Goal: Information Seeking & Learning: Learn about a topic

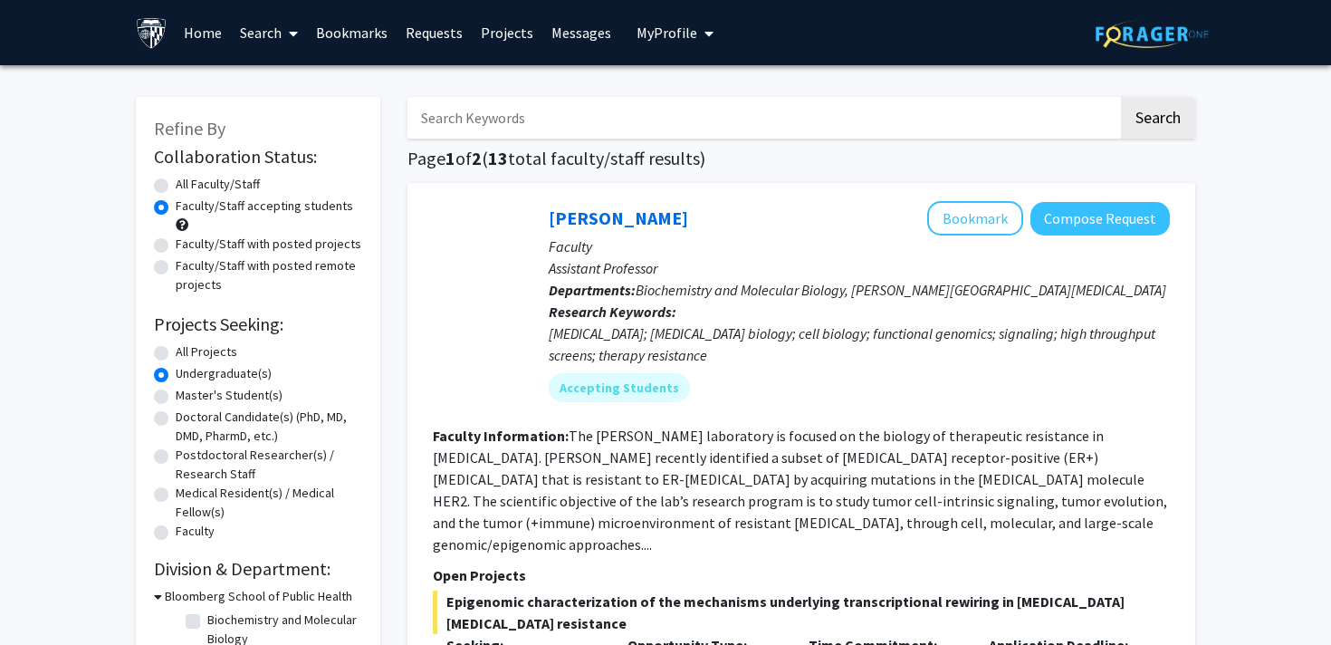
click at [462, 41] on link "Requests" at bounding box center [434, 32] width 75 height 63
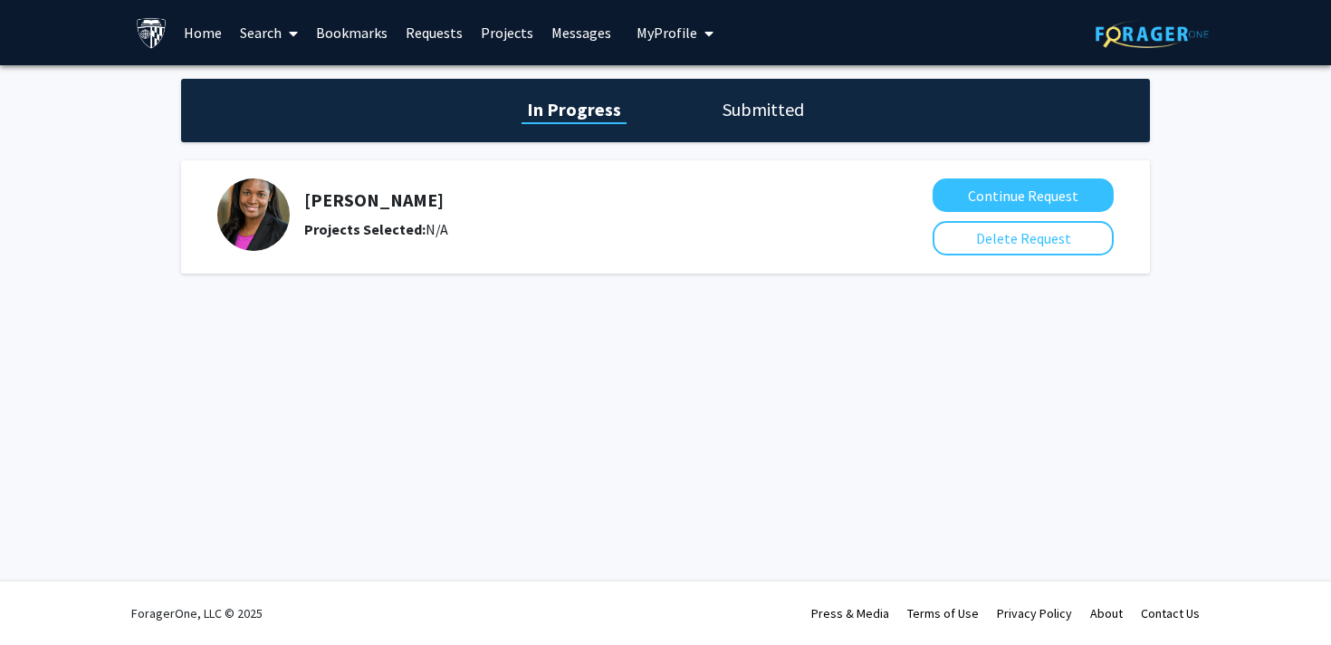
click at [1193, 51] on link at bounding box center [1152, 32] width 113 height 63
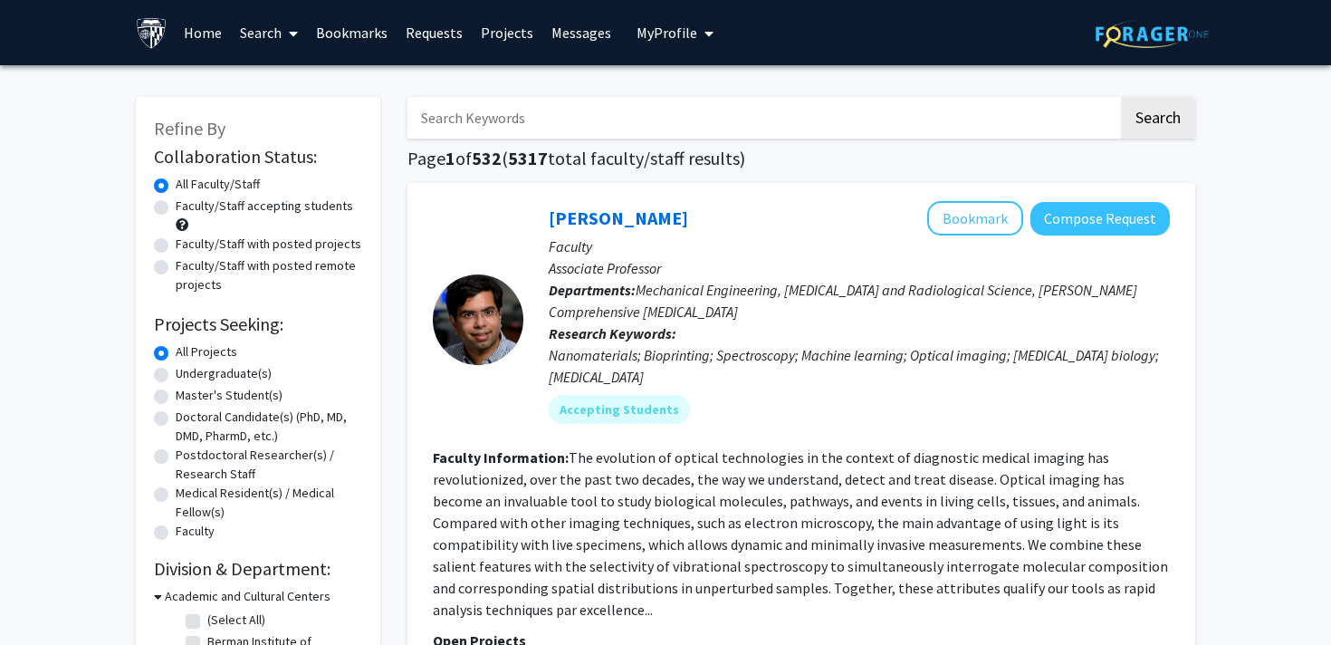
click at [524, 26] on link "Projects" at bounding box center [507, 32] width 71 height 63
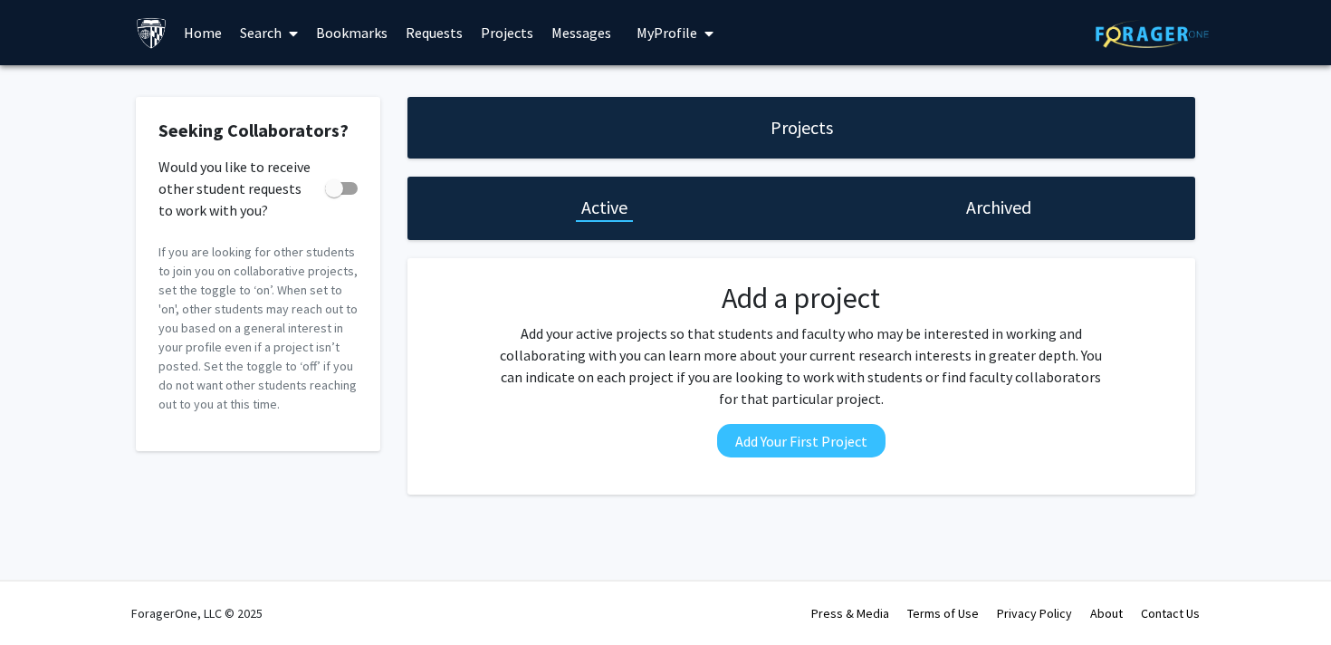
click at [578, 33] on link "Messages" at bounding box center [581, 32] width 78 height 63
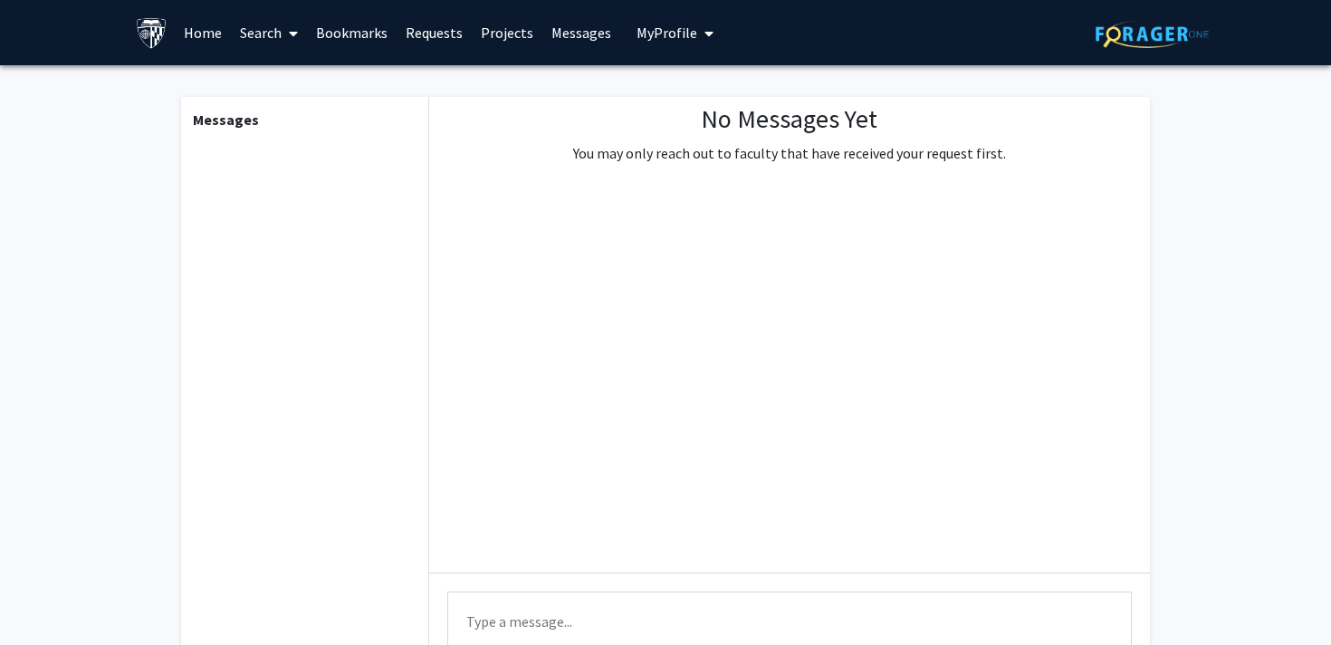
click at [371, 36] on link "Bookmarks" at bounding box center [352, 32] width 90 height 63
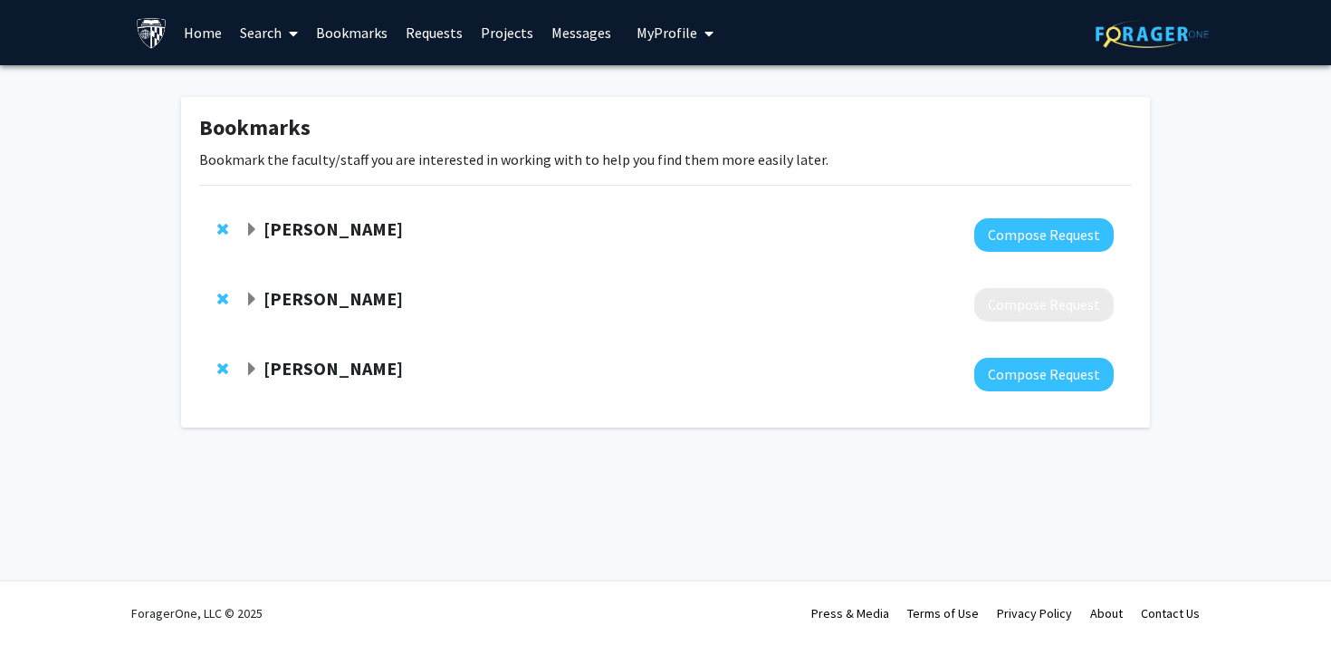
click at [432, 36] on link "Requests" at bounding box center [434, 32] width 75 height 63
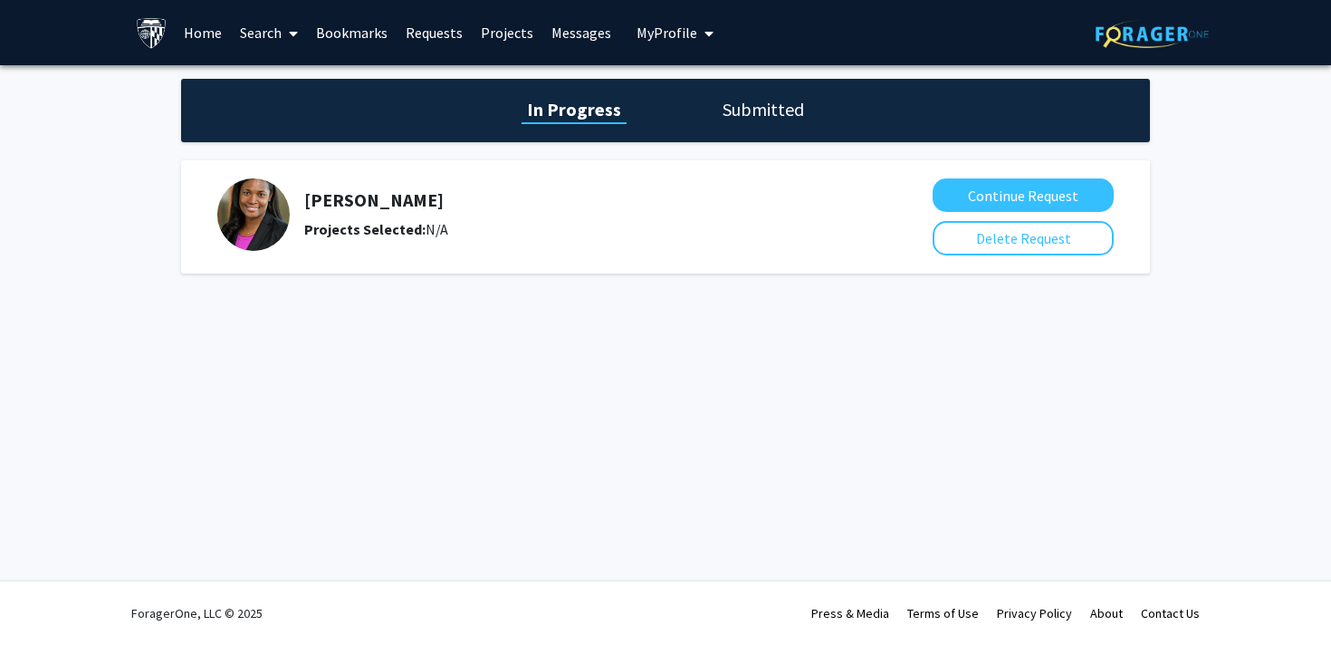
click at [369, 30] on link "Bookmarks" at bounding box center [352, 32] width 90 height 63
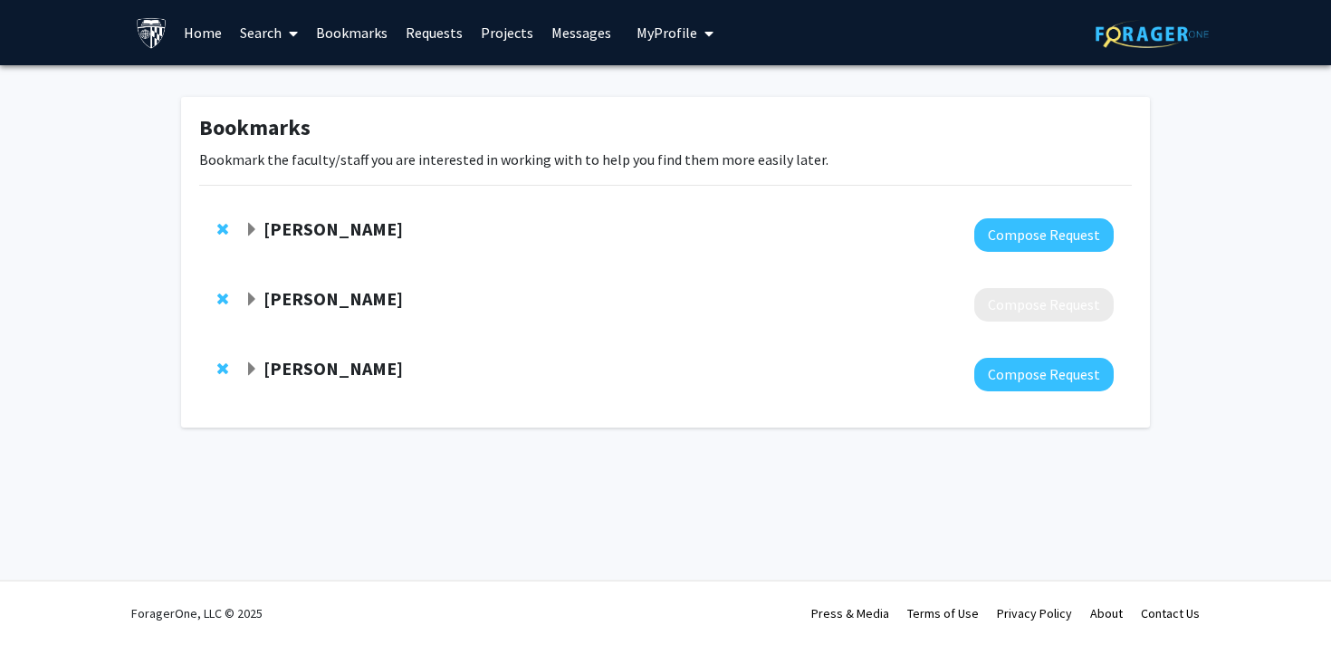
click at [340, 369] on strong "[PERSON_NAME]" at bounding box center [332, 368] width 139 height 23
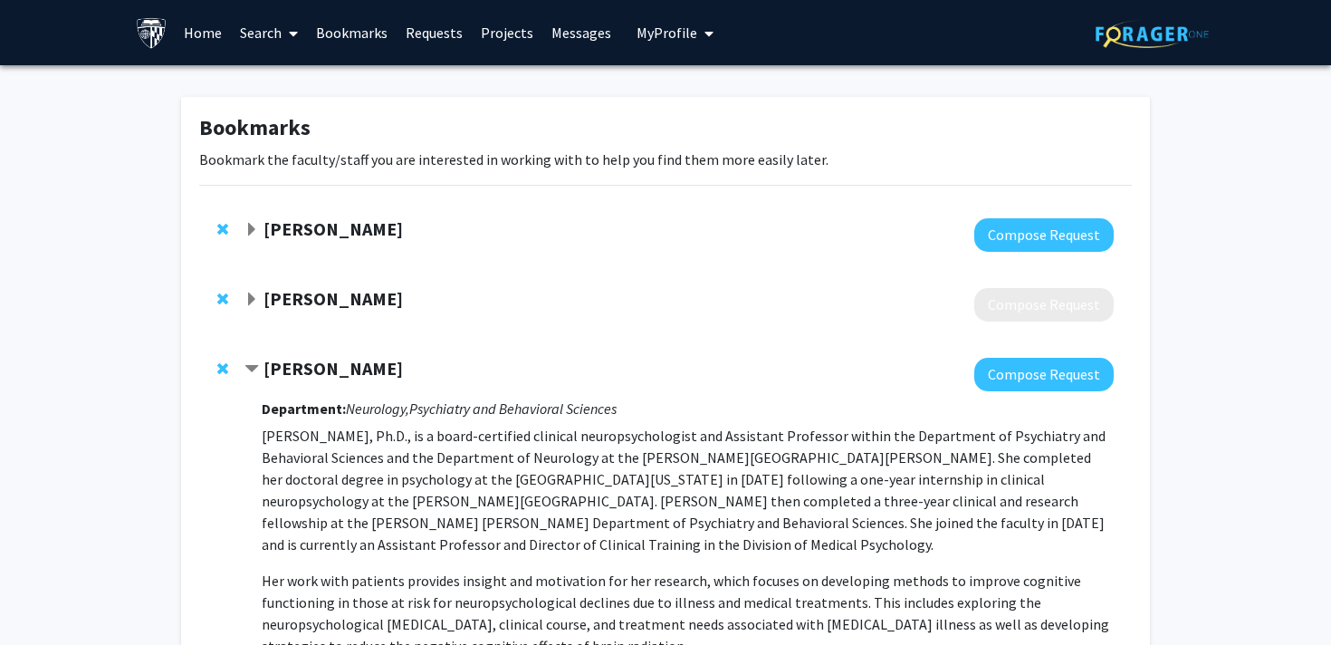
click at [267, 34] on link "Search" at bounding box center [269, 32] width 76 height 63
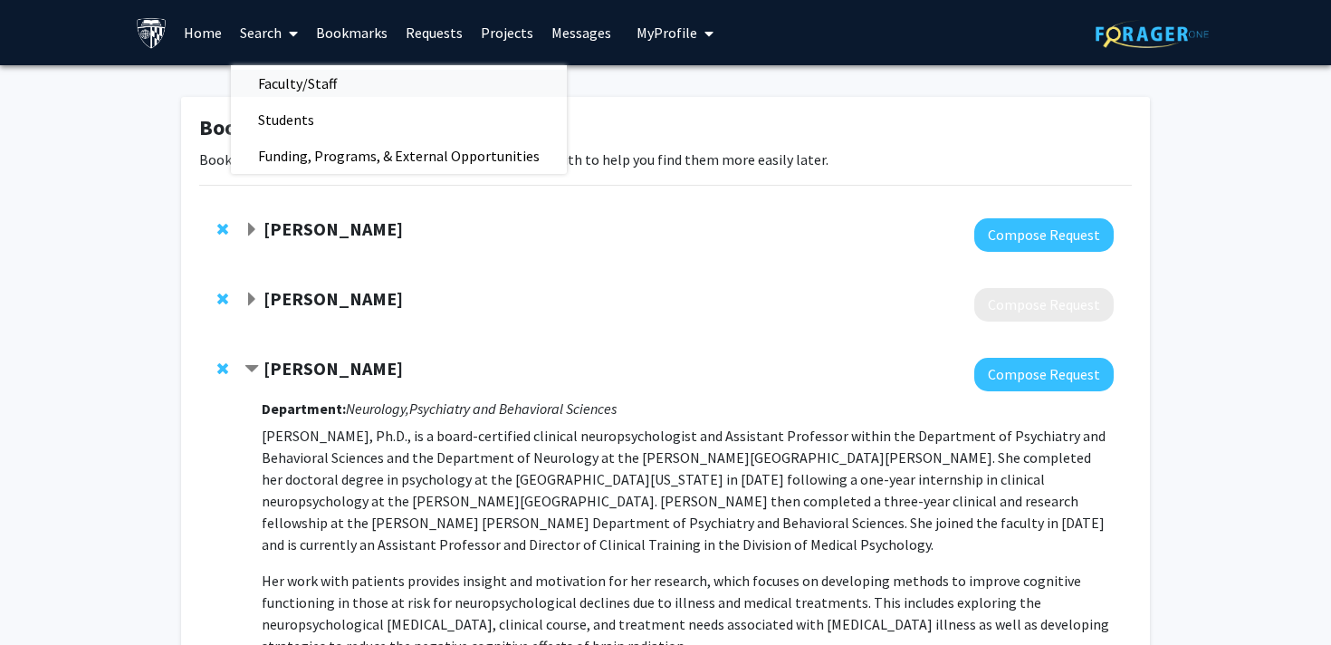
click at [271, 84] on span "Faculty/Staff" at bounding box center [297, 83] width 133 height 36
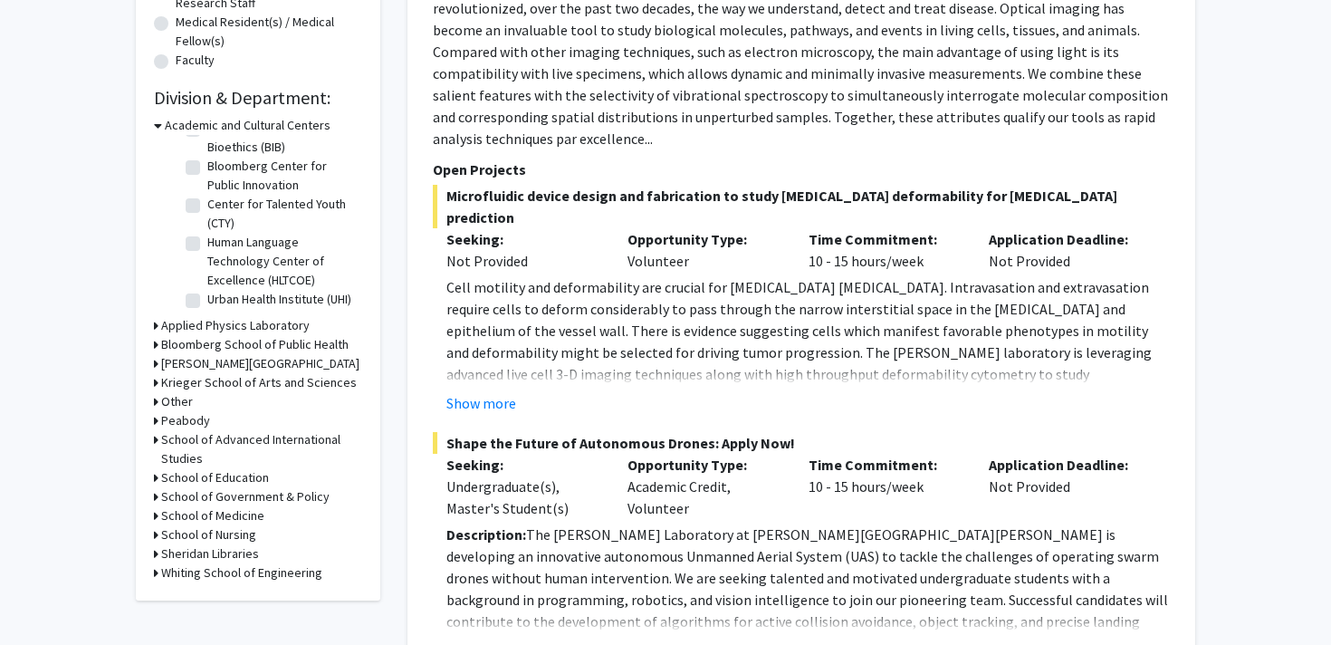
scroll to position [472, 0]
click at [223, 388] on h3 "Krieger School of Arts and Sciences" at bounding box center [259, 381] width 196 height 19
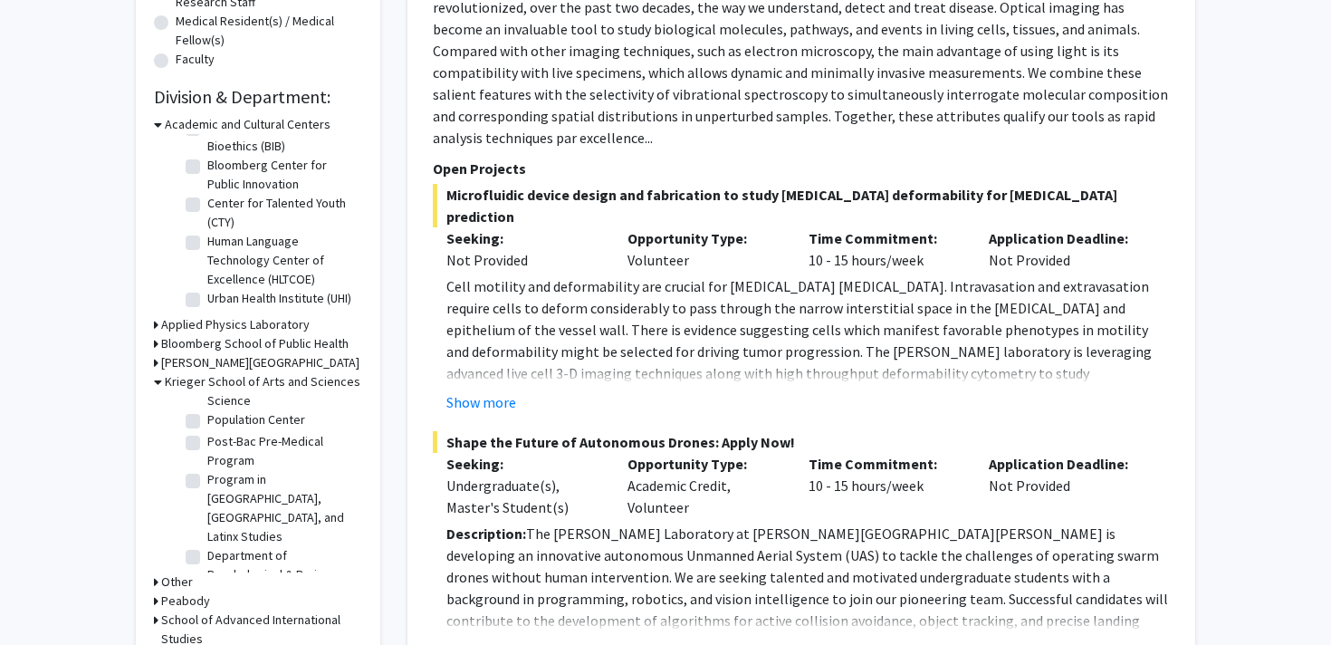
scroll to position [1487, 0]
click at [235, 566] on label "Department of Psychological & Brain Sciences" at bounding box center [282, 594] width 150 height 57
click at [219, 566] on input "Department of Psychological & Brain Sciences" at bounding box center [213, 572] width 12 height 12
checkbox input "true"
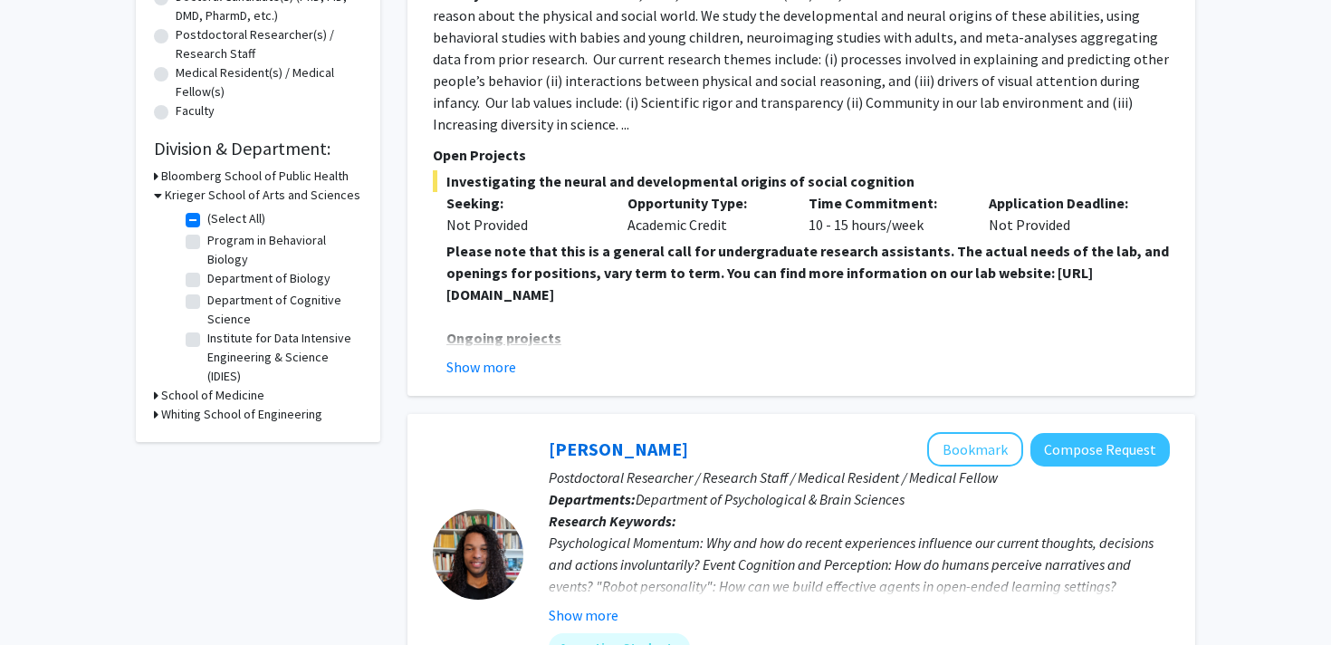
scroll to position [410, 0]
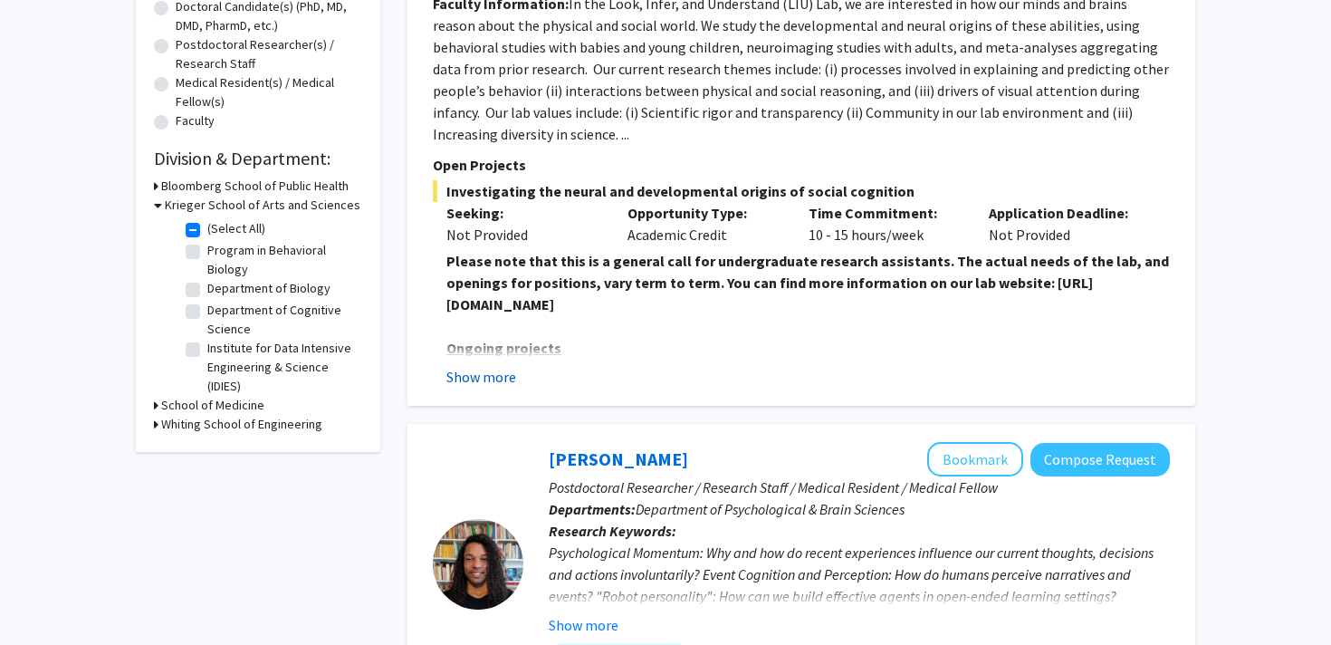
click at [508, 370] on button "Show more" at bounding box center [481, 377] width 70 height 22
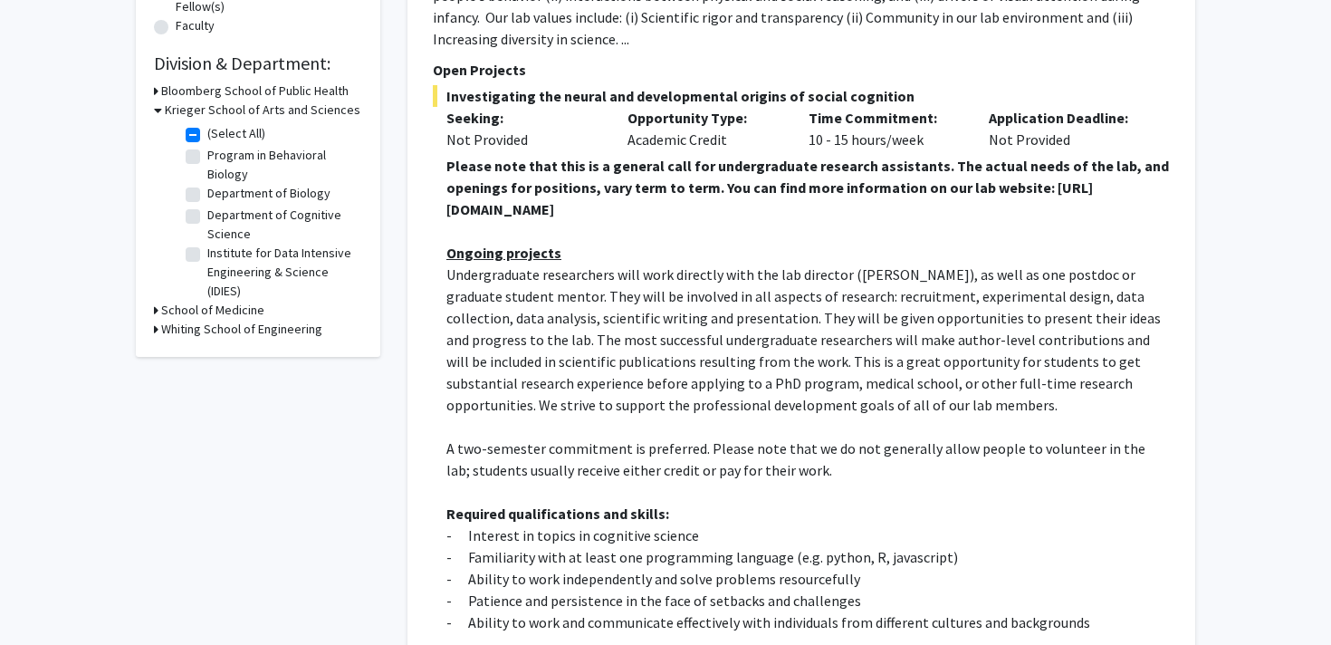
scroll to position [447, 0]
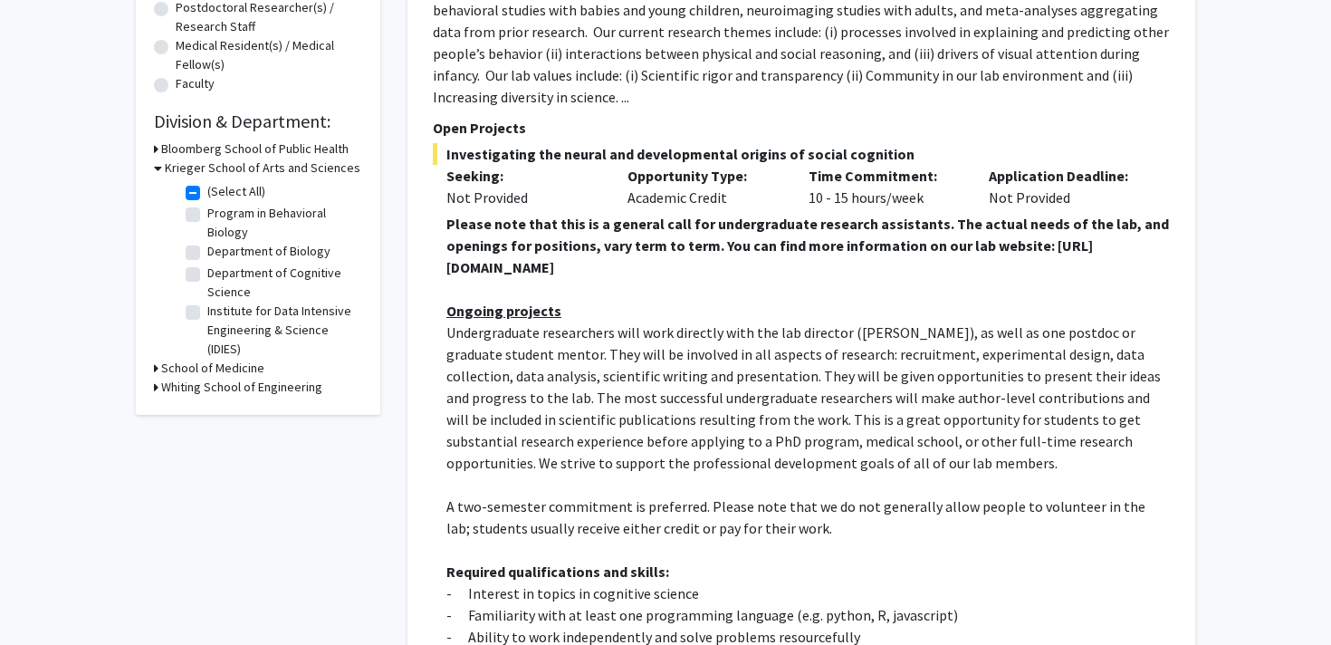
click at [207, 192] on label "(Select All)" at bounding box center [236, 191] width 58 height 19
click at [207, 192] on input "(Select All)" at bounding box center [213, 188] width 12 height 12
checkbox input "false"
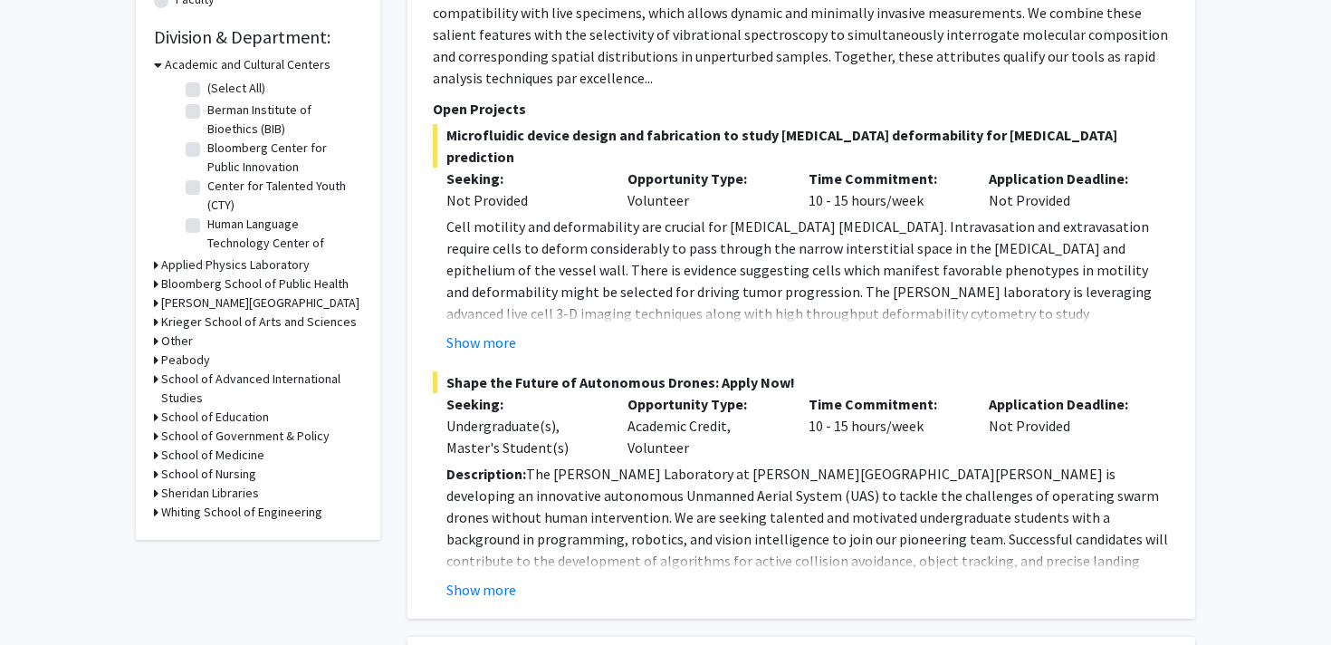
scroll to position [542, 0]
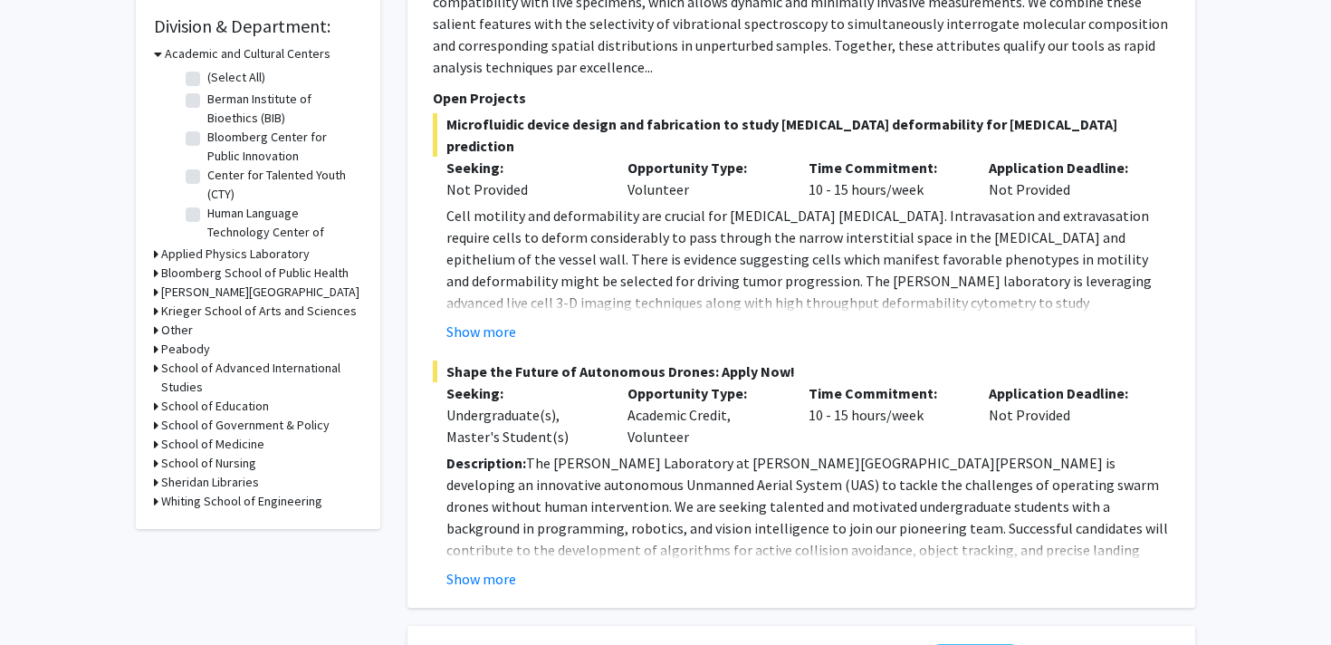
click at [210, 302] on h3 "Krieger School of Arts and Sciences" at bounding box center [259, 311] width 196 height 19
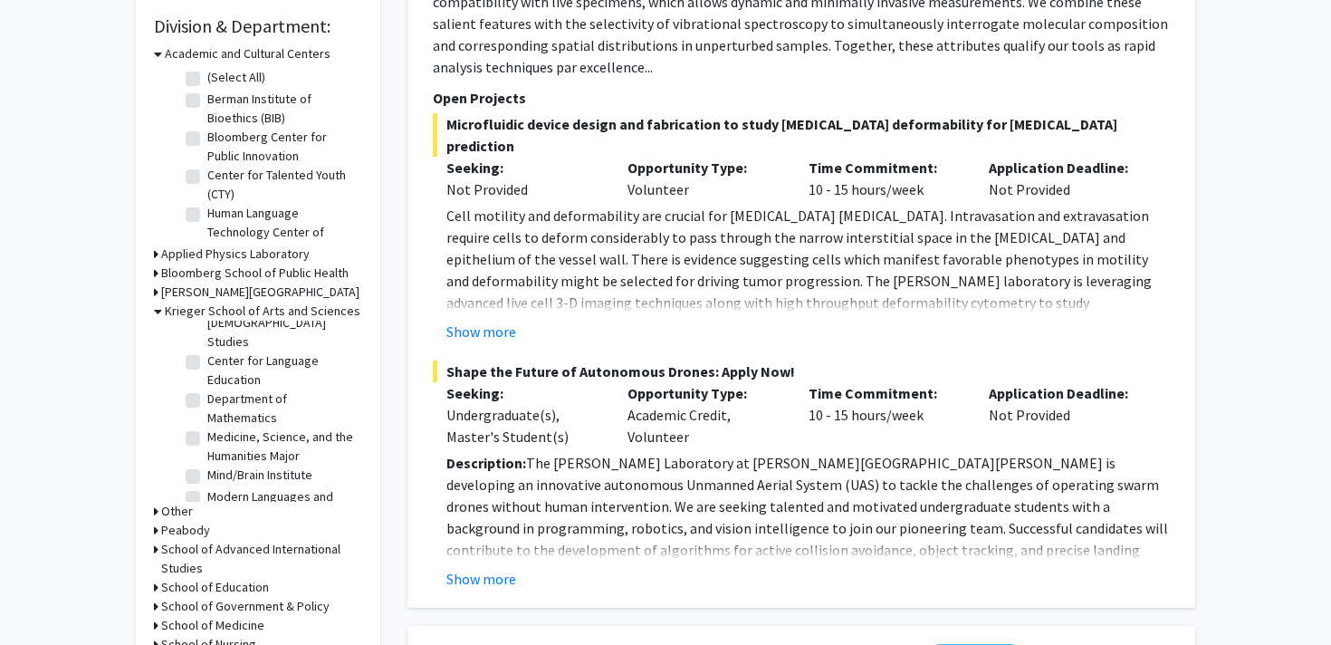
scroll to position [0, 0]
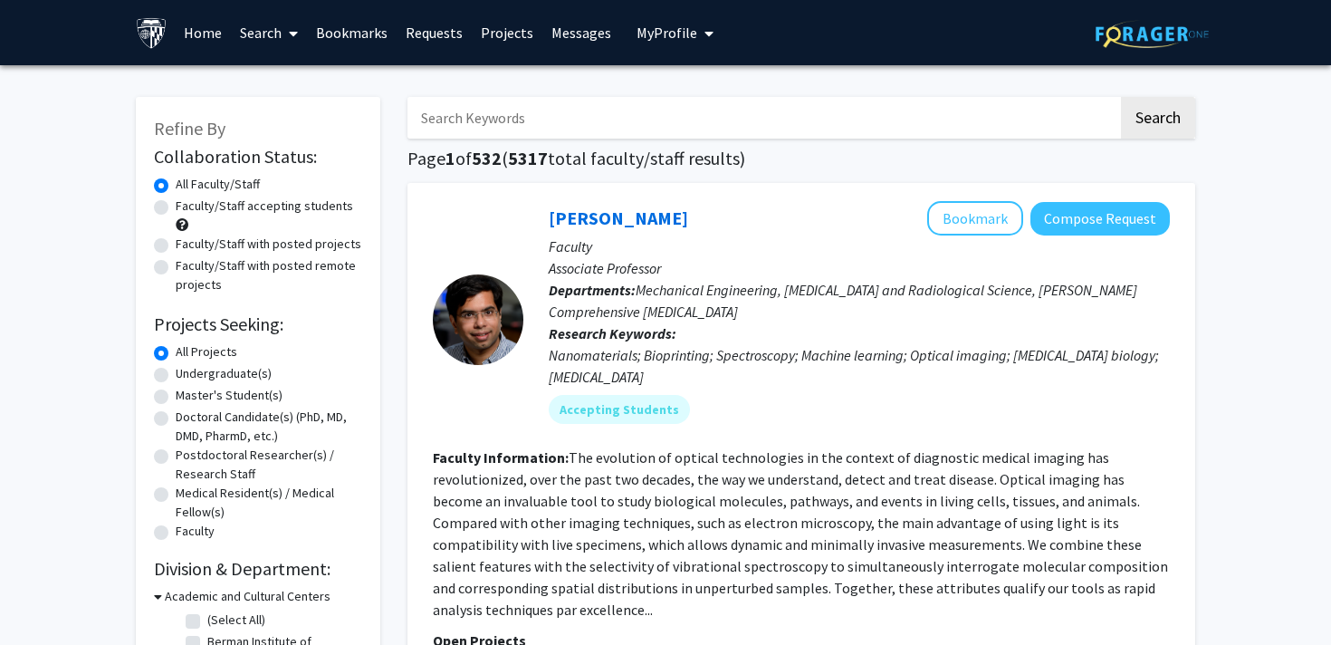
click at [599, 131] on input "Search Keywords" at bounding box center [762, 118] width 711 height 42
type input "veterans"
click at [1121, 97] on button "Search" at bounding box center [1158, 118] width 74 height 42
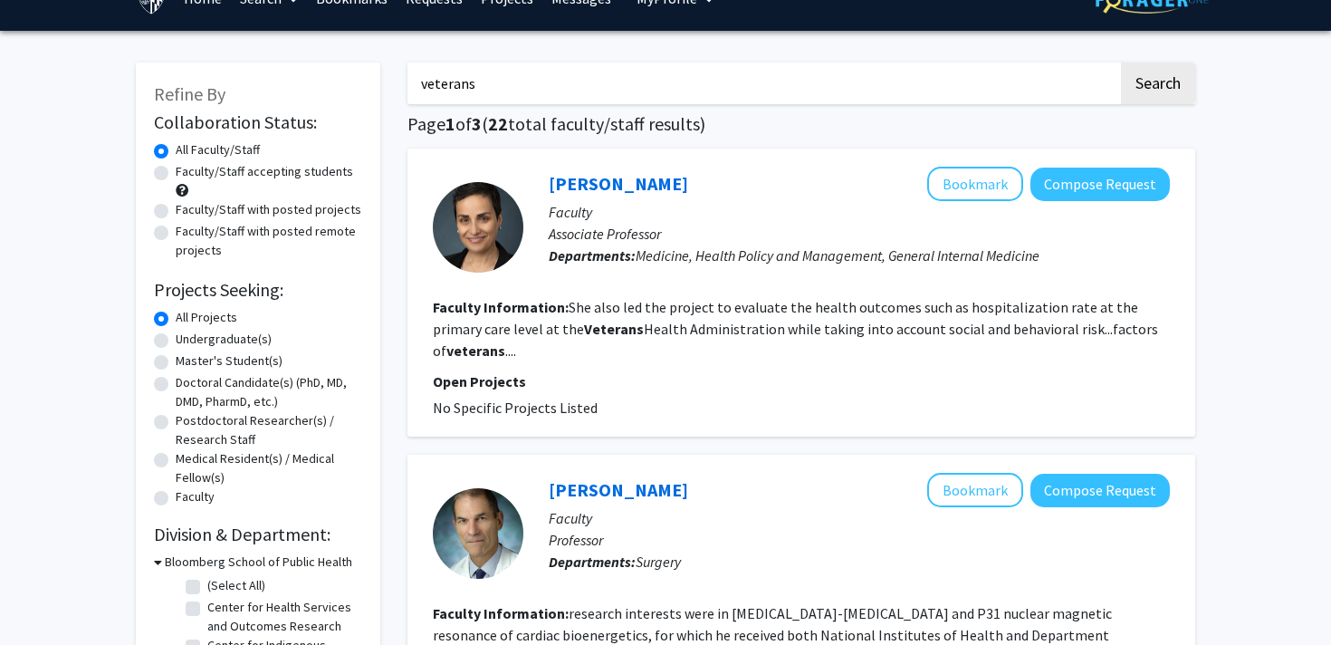
scroll to position [52, 0]
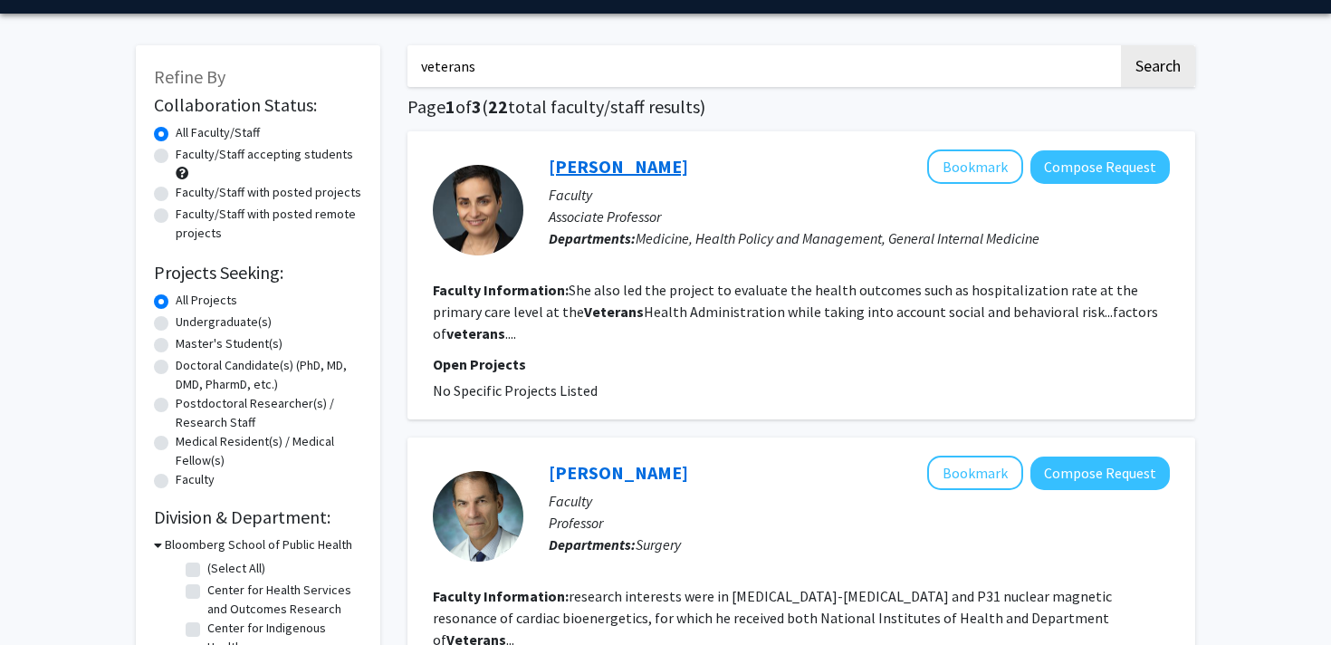
click at [597, 171] on link "[PERSON_NAME]" at bounding box center [618, 166] width 139 height 23
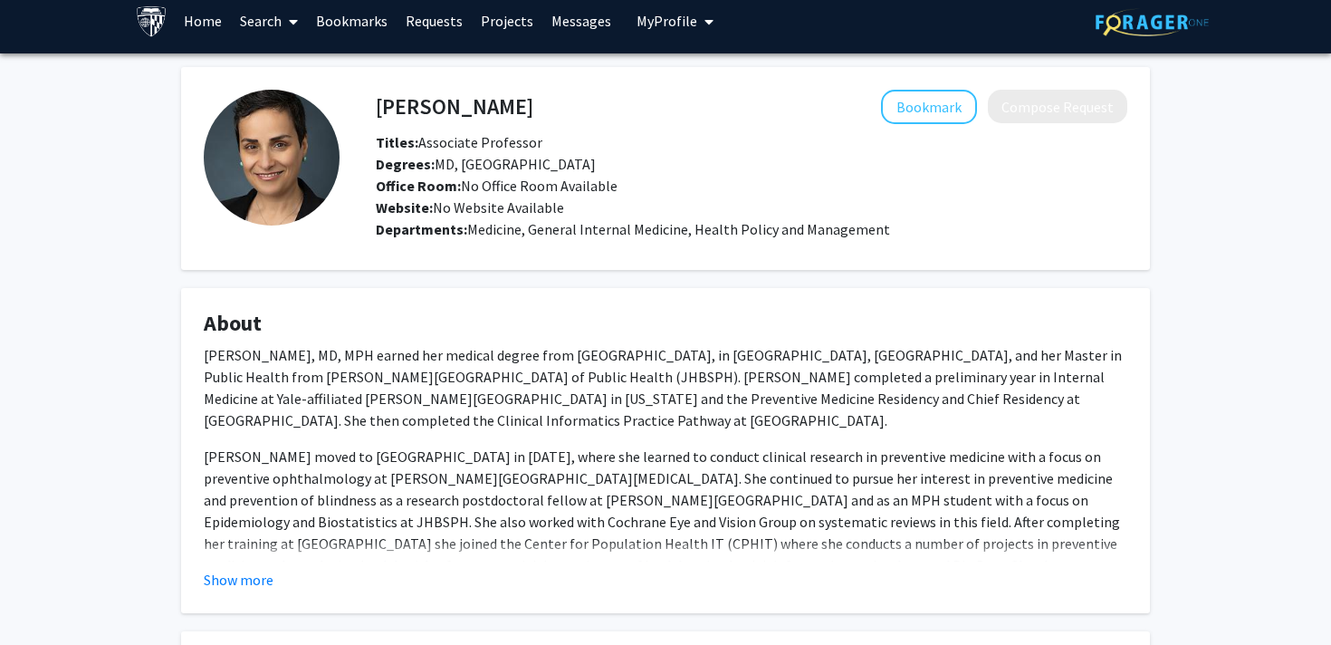
scroll to position [13, 0]
click at [259, 573] on button "Show more" at bounding box center [239, 579] width 70 height 22
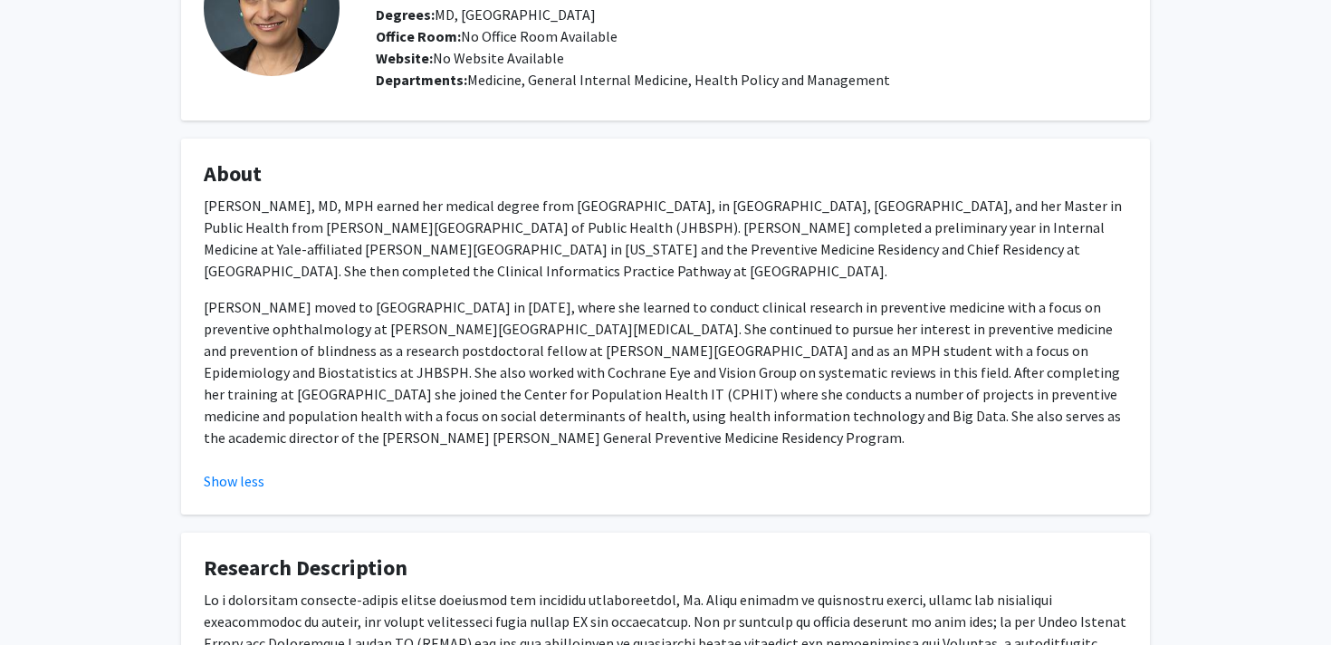
scroll to position [364, 0]
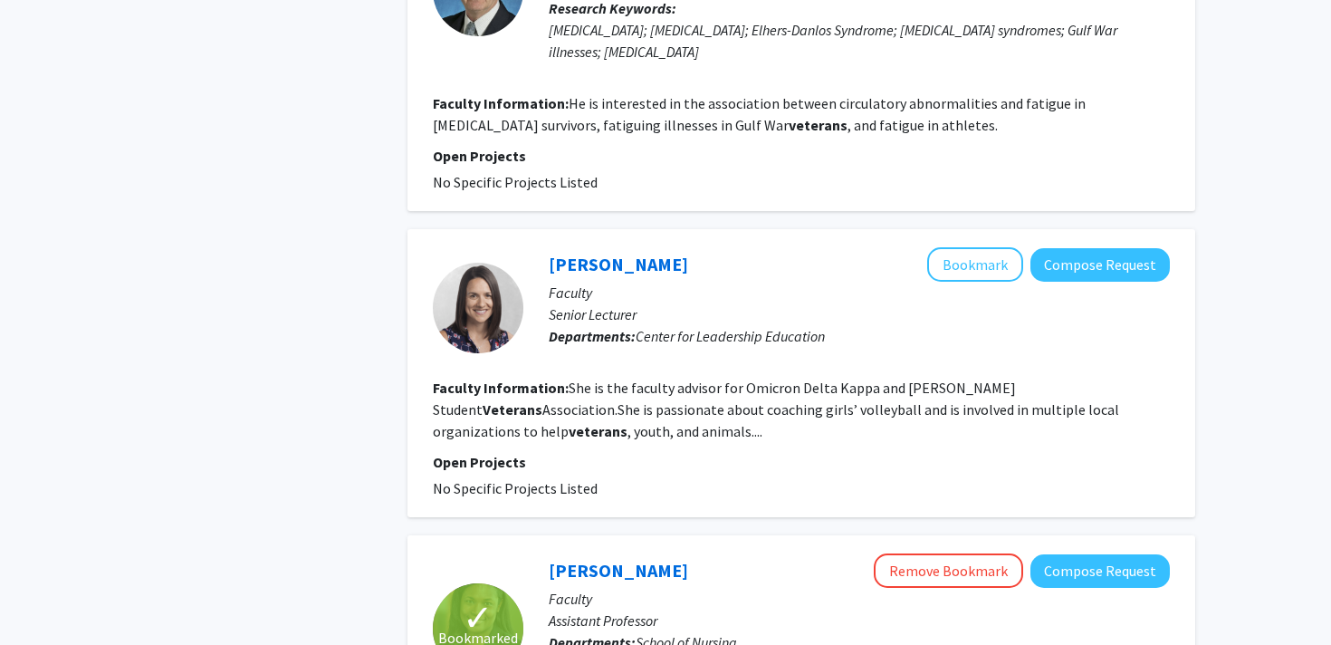
scroll to position [1239, 0]
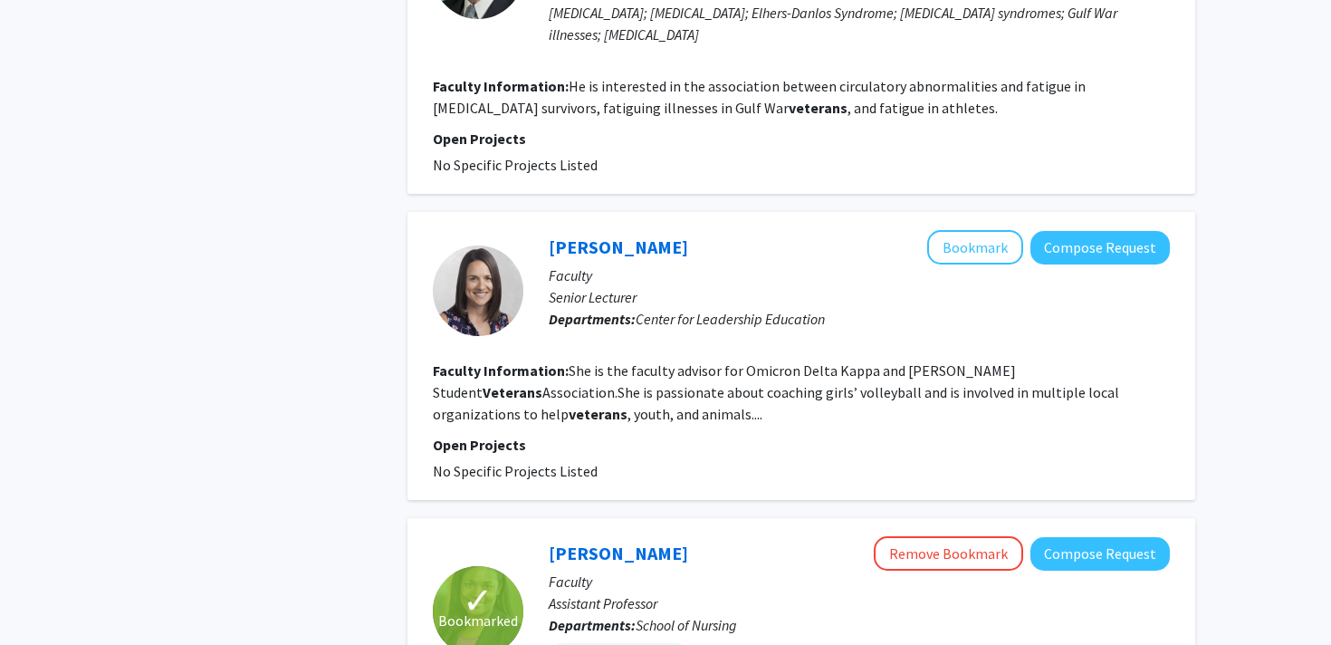
click at [590, 239] on div "[PERSON_NAME] Bookmark Compose Request" at bounding box center [859, 247] width 621 height 34
click at [586, 235] on link "[PERSON_NAME]" at bounding box center [618, 246] width 139 height 23
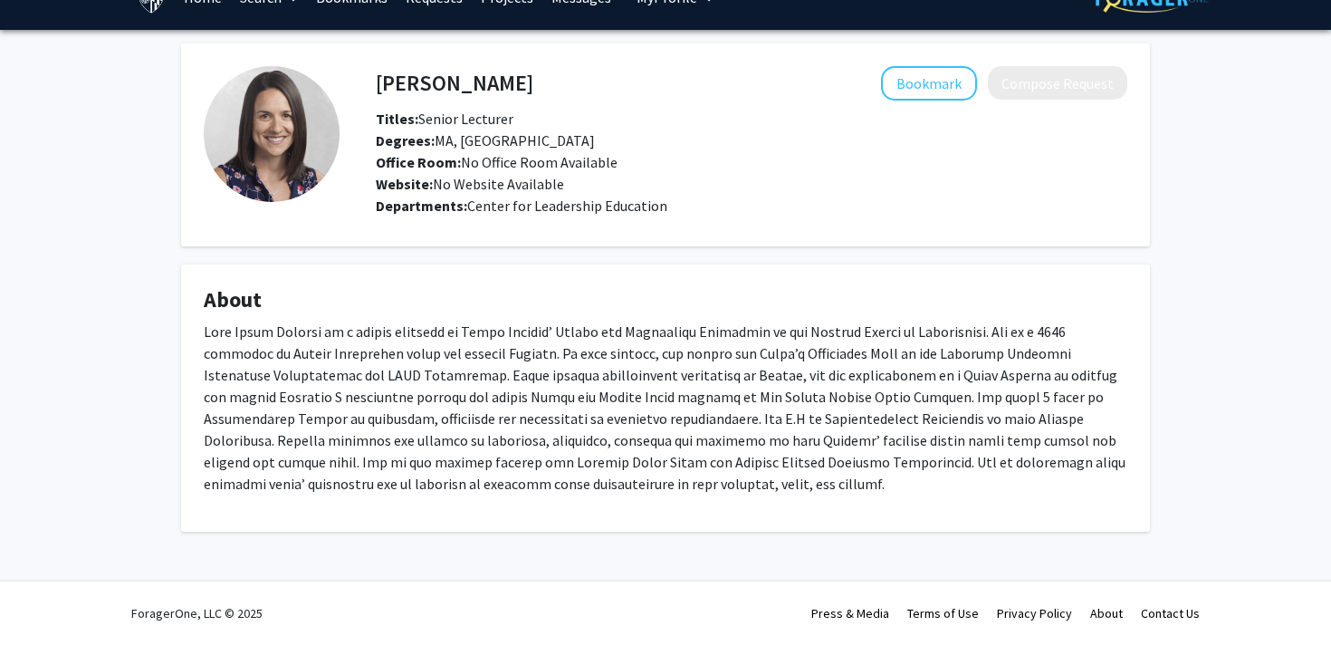
scroll to position [22, 0]
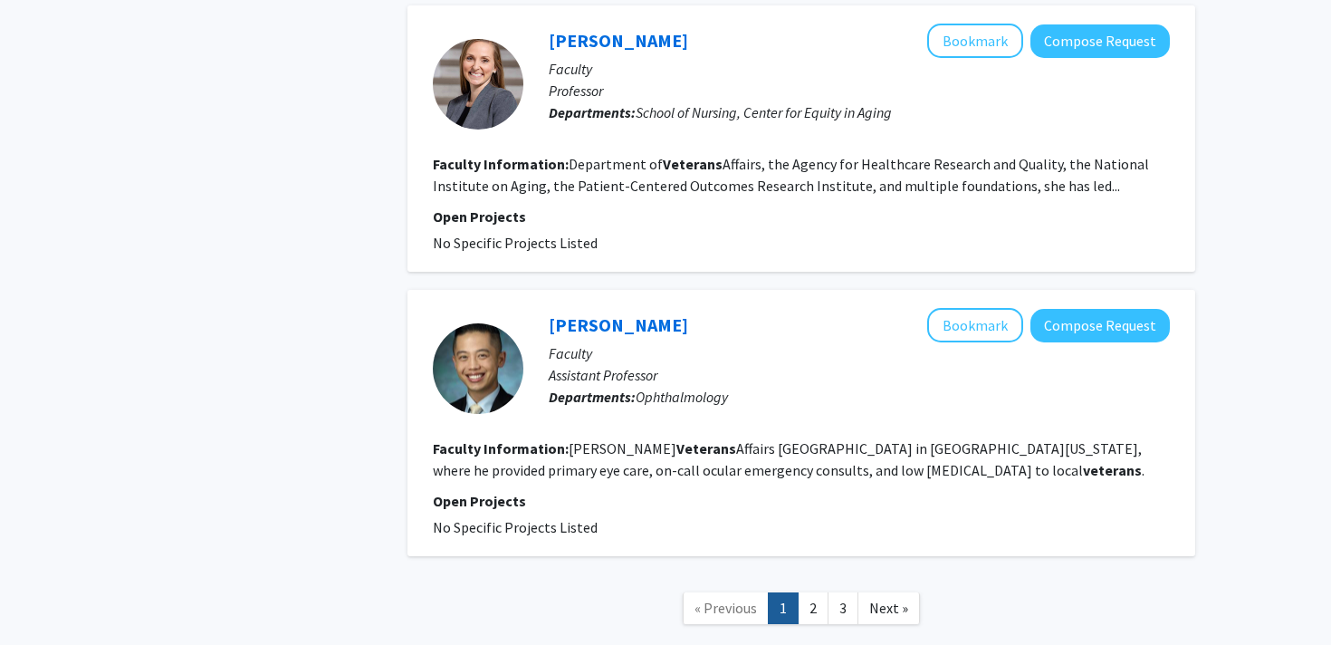
scroll to position [2639, 0]
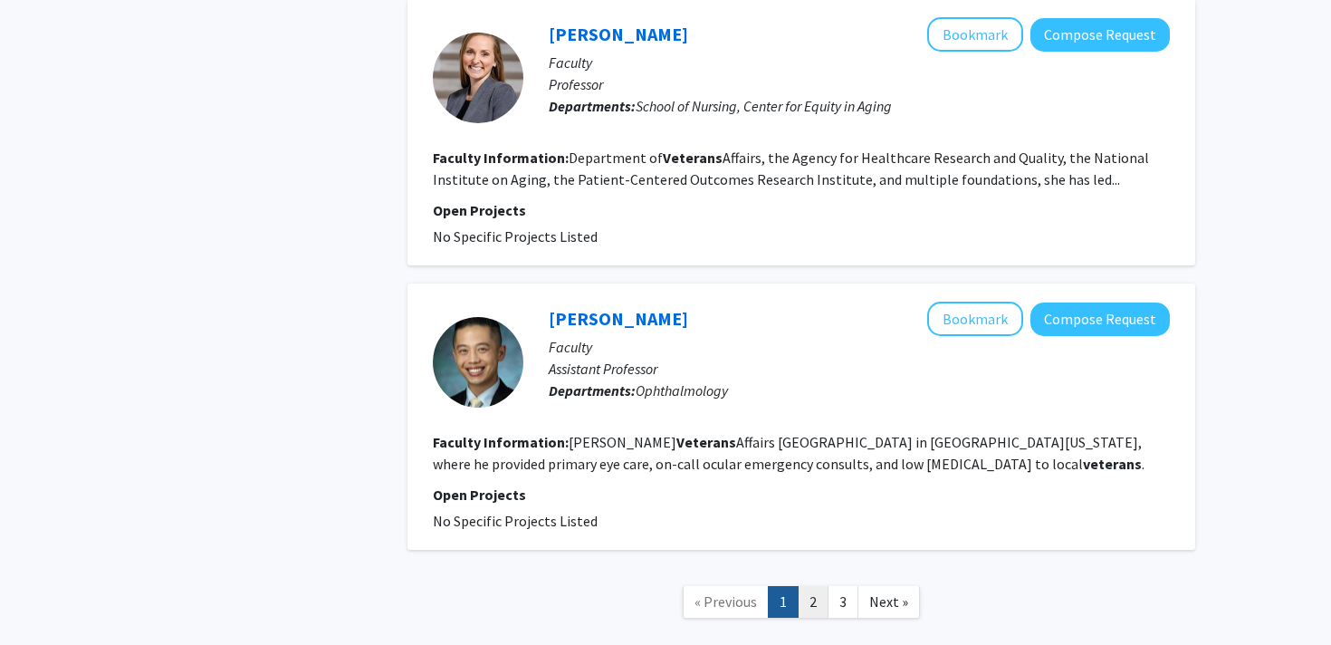
click at [809, 586] on link "2" at bounding box center [813, 602] width 31 height 32
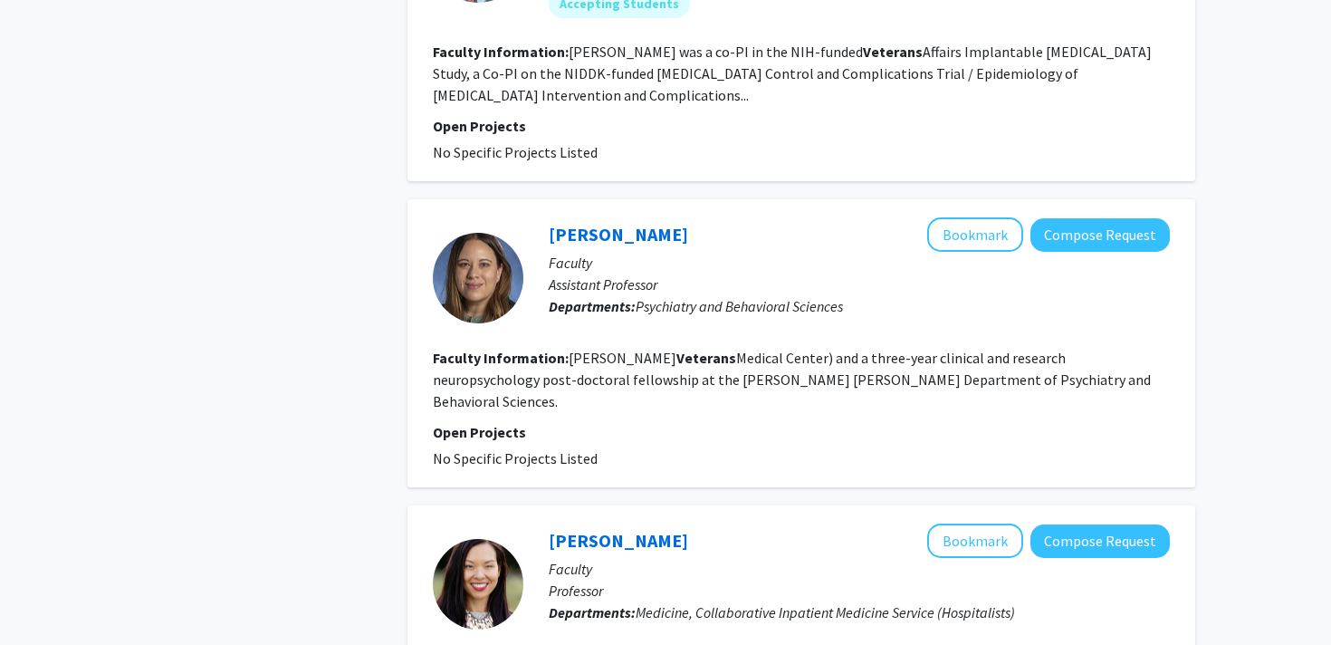
scroll to position [2614, 0]
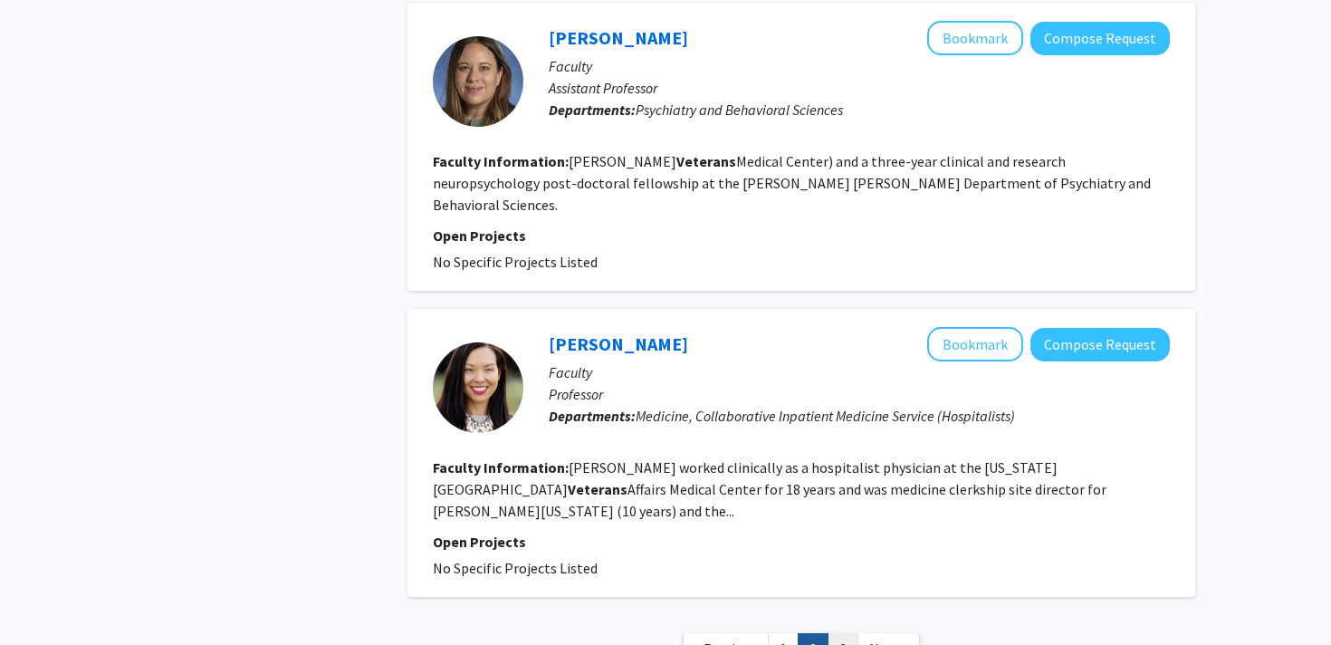
click at [830, 633] on link "3" at bounding box center [843, 649] width 31 height 32
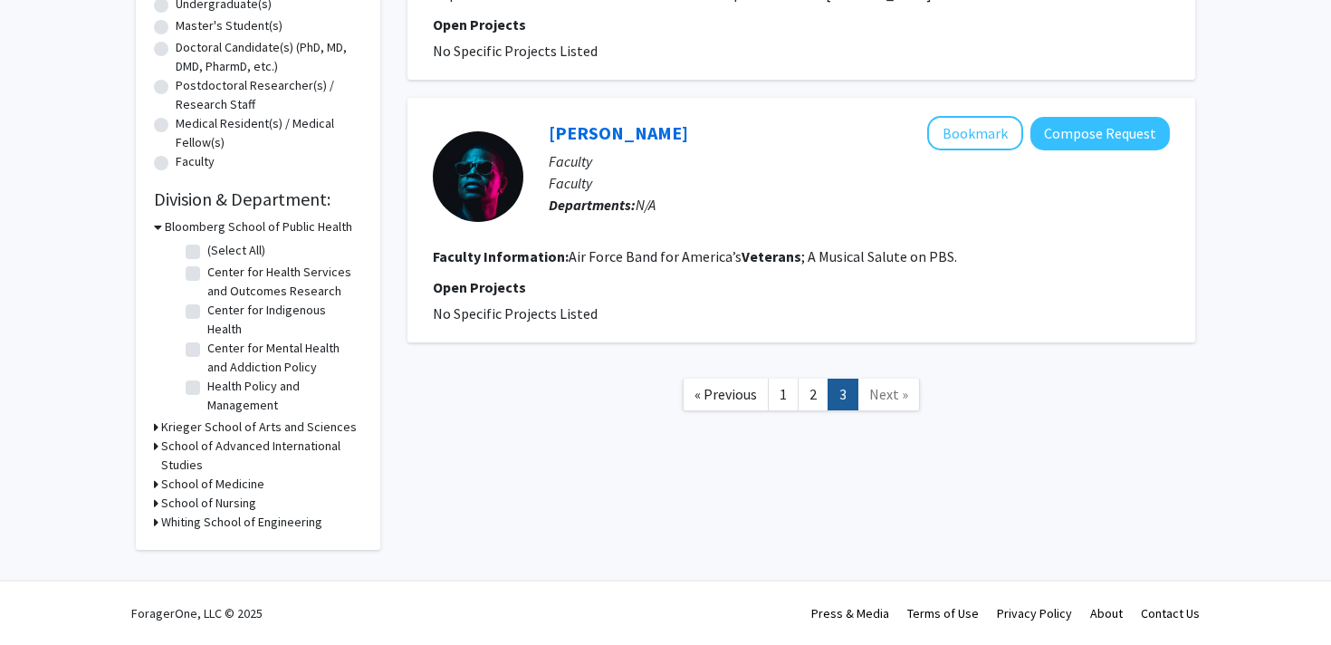
scroll to position [359, 0]
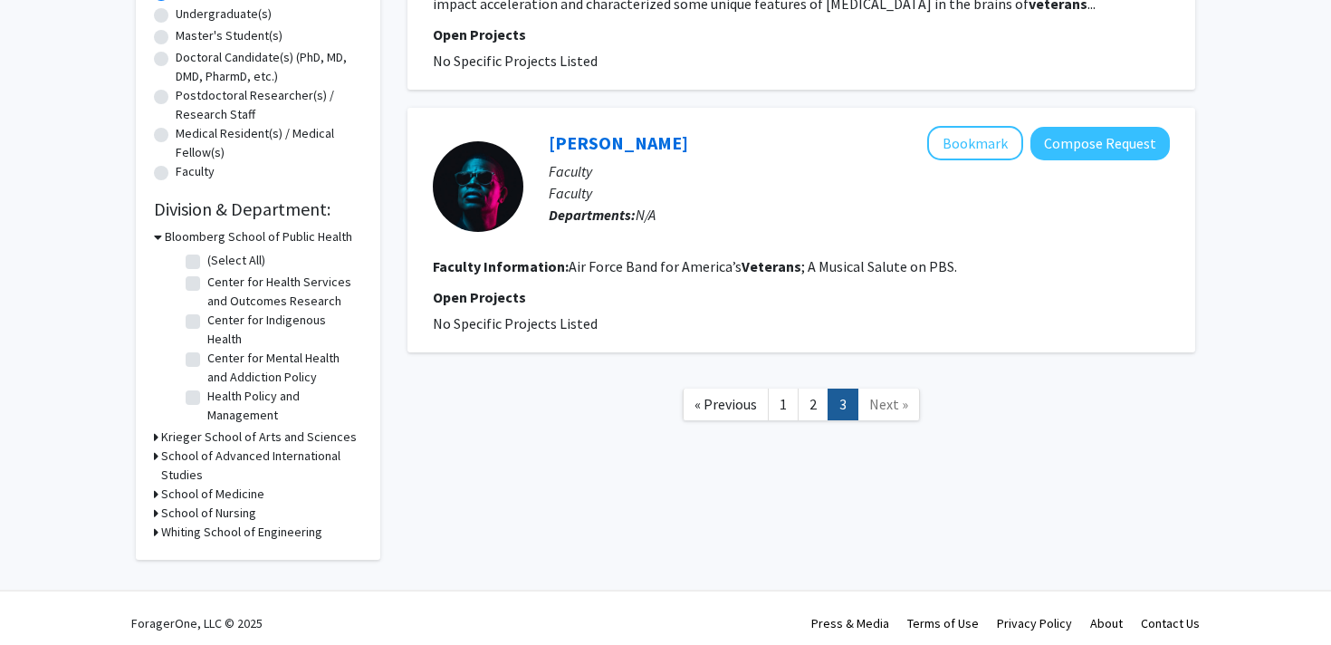
click at [231, 438] on h3 "Krieger School of Arts and Sciences" at bounding box center [259, 436] width 196 height 19
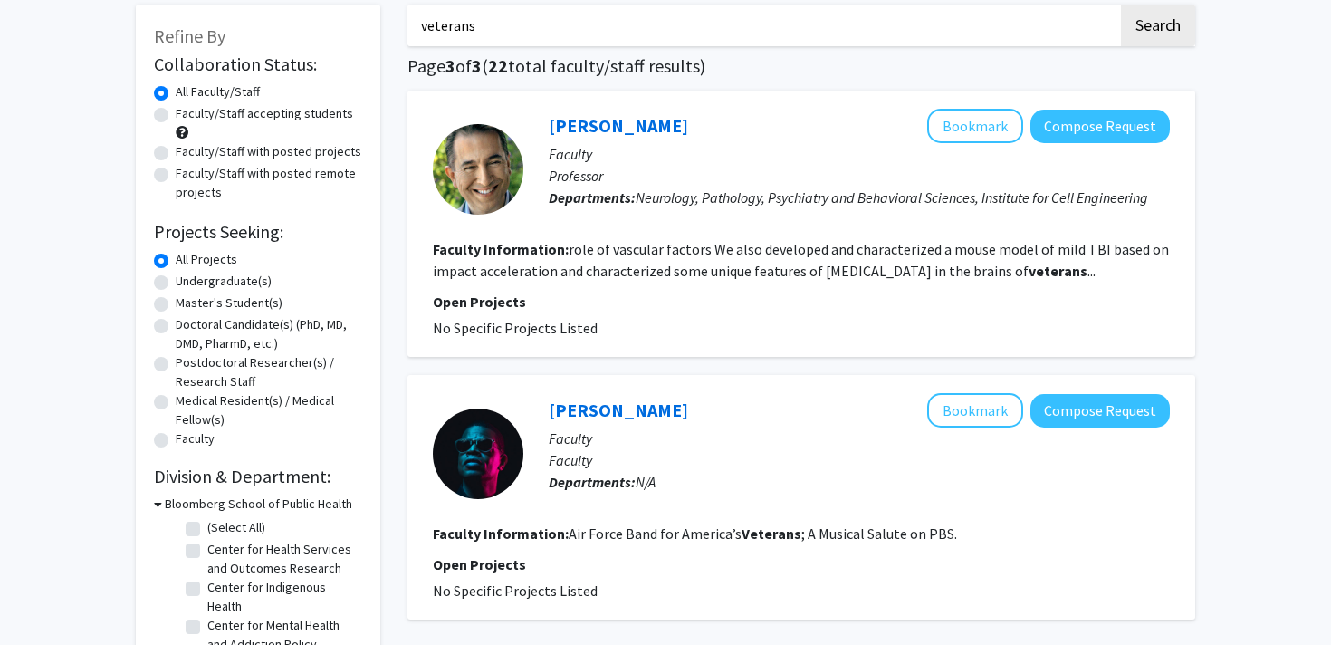
scroll to position [0, 0]
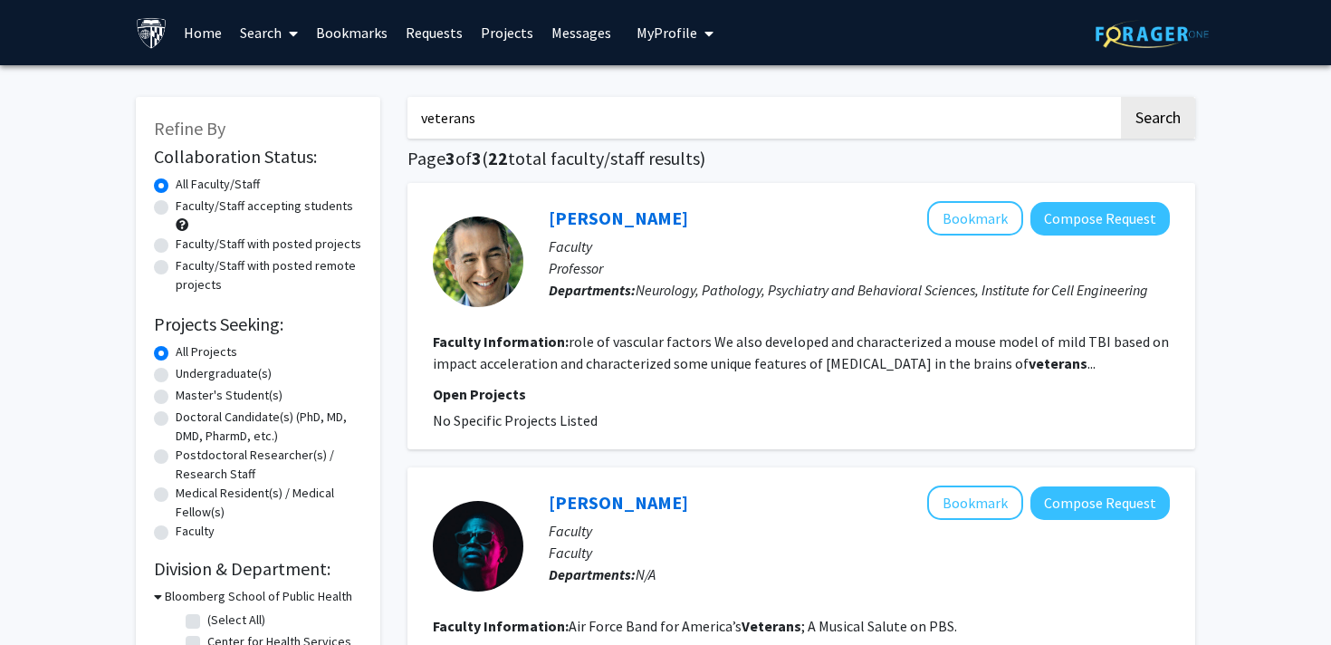
drag, startPoint x: 633, startPoint y: 118, endPoint x: 276, endPoint y: 115, distance: 356.7
click at [276, 115] on div "Refine By Collaboration Status: Collaboration Status All Faculty/Staff Collabor…" at bounding box center [665, 532] width 1086 height 906
click at [1121, 97] on button "Search" at bounding box center [1158, 118] width 74 height 42
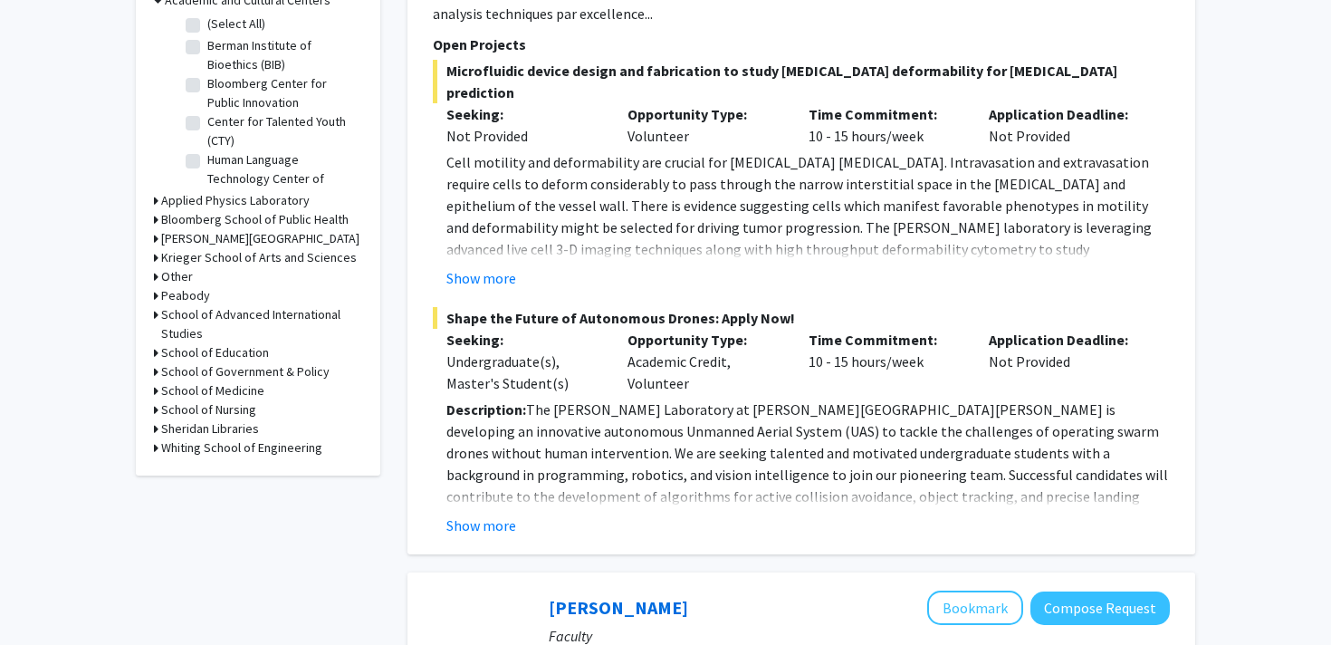
scroll to position [609, 0]
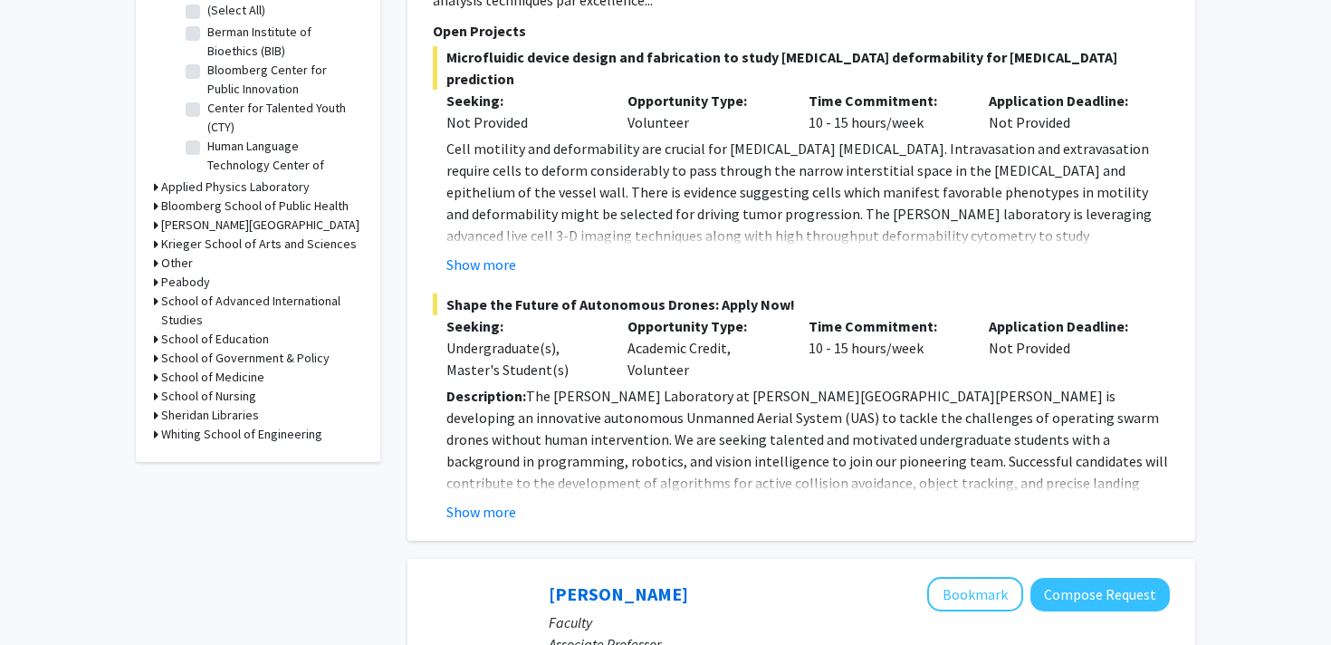
click at [245, 365] on h3 "School of Government & Policy" at bounding box center [245, 358] width 168 height 19
click at [243, 247] on h3 "Krieger School of Arts and Sciences" at bounding box center [259, 244] width 196 height 19
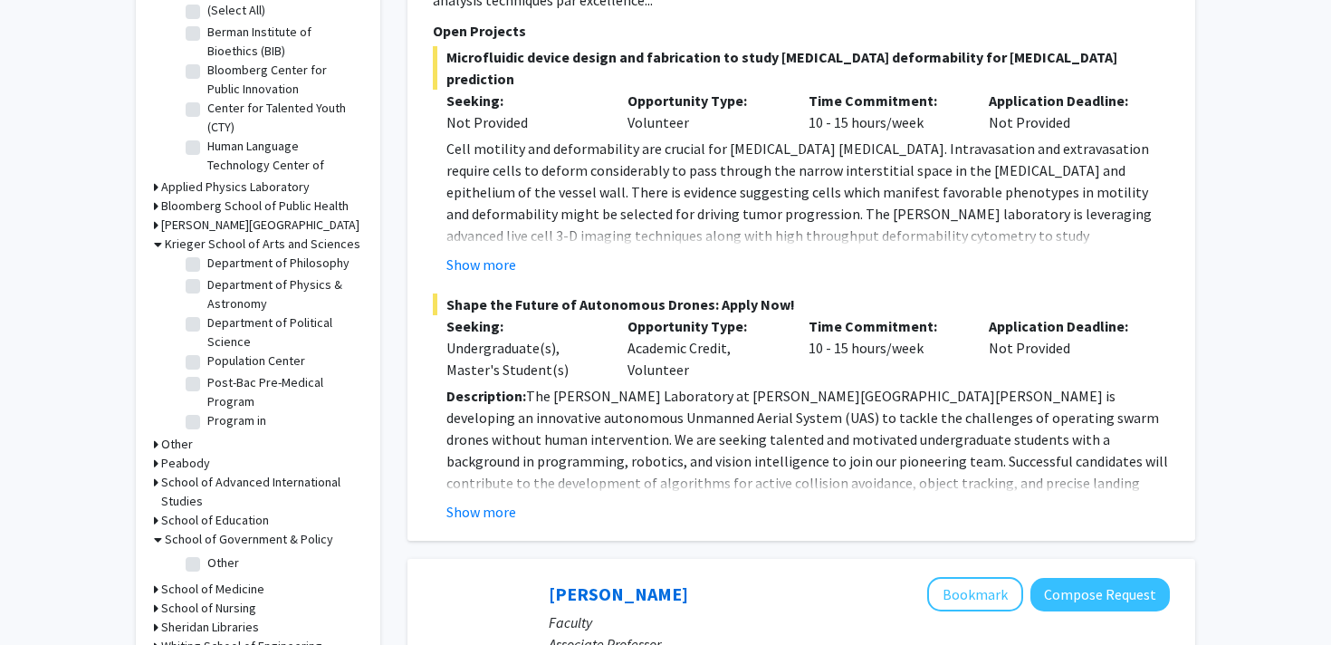
scroll to position [1350, 0]
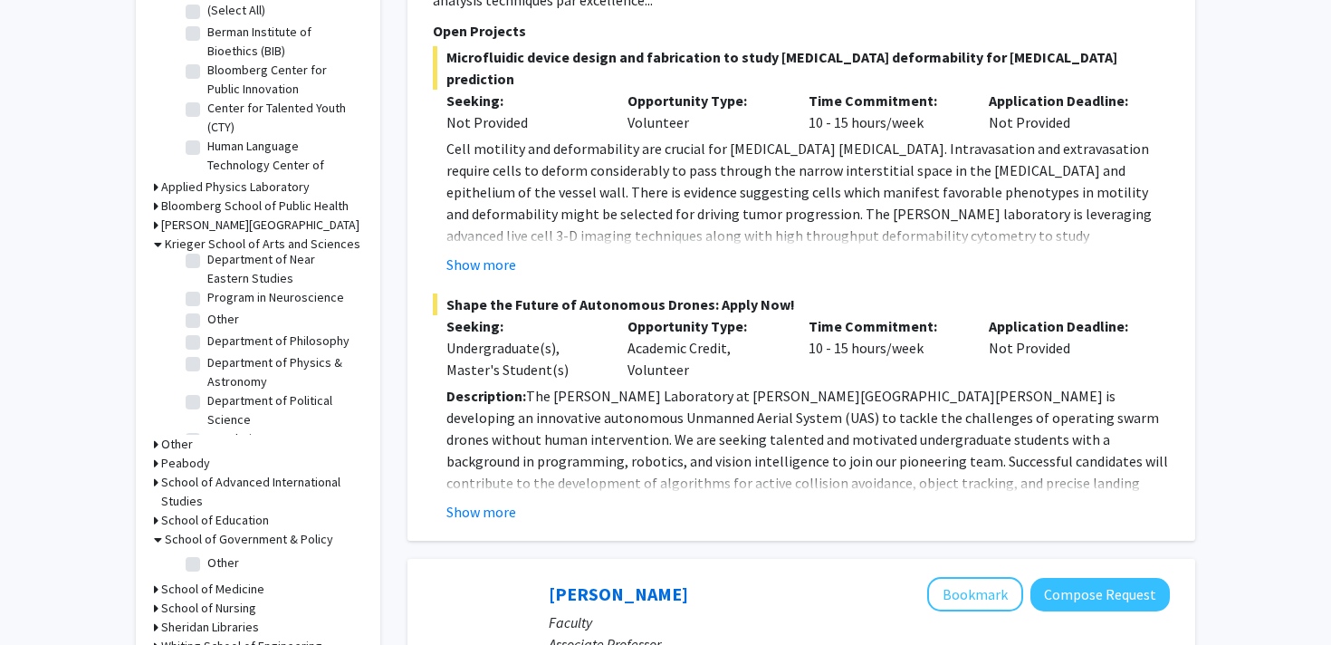
click at [260, 391] on label "Department of Political Science" at bounding box center [282, 410] width 150 height 38
click at [219, 391] on input "Department of Political Science" at bounding box center [213, 397] width 12 height 12
checkbox input "true"
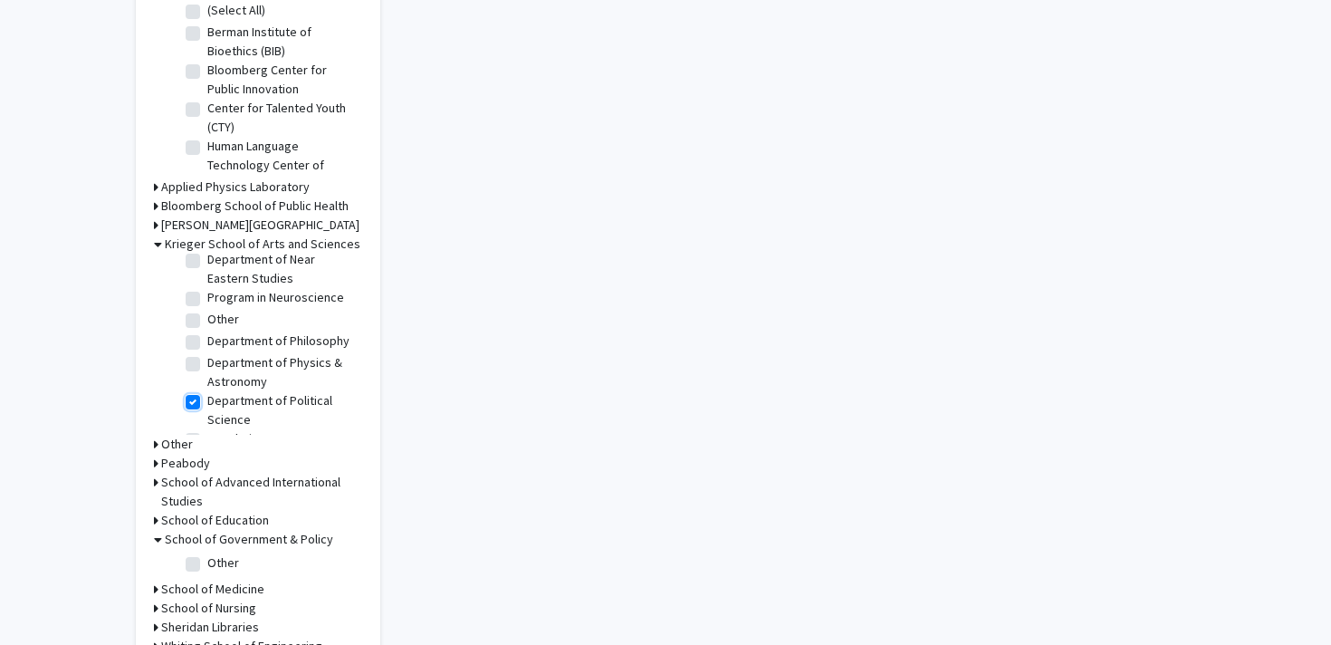
checkbox input "true"
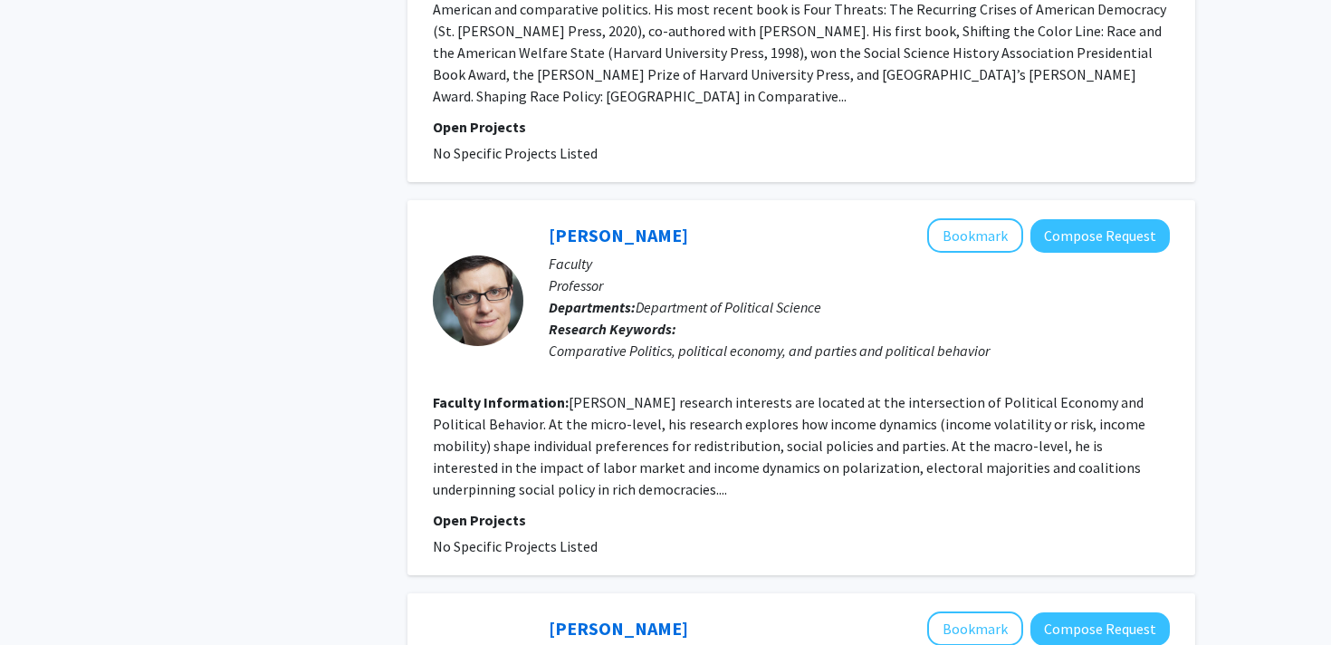
scroll to position [890, 0]
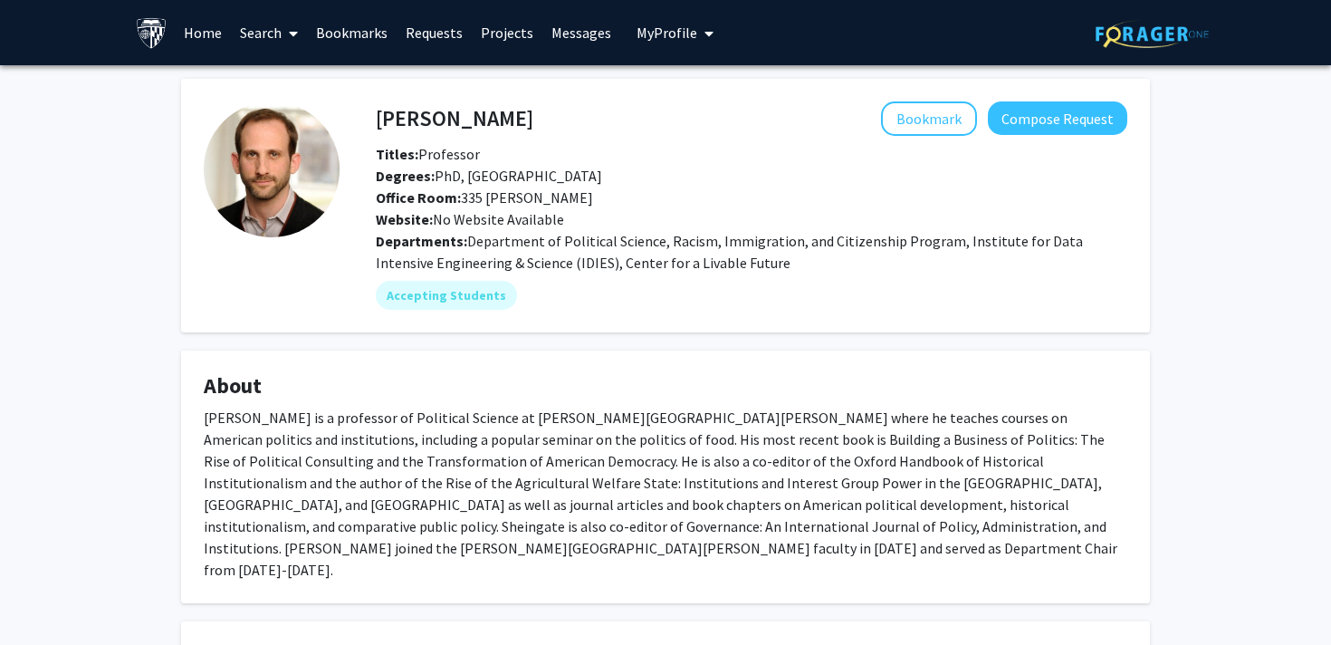
click at [370, 119] on div "[PERSON_NAME] Bookmark Compose Request" at bounding box center [751, 118] width 779 height 34
drag, startPoint x: 379, startPoint y: 118, endPoint x: 524, endPoint y: 118, distance: 144.9
click at [524, 118] on h4 "[PERSON_NAME]" at bounding box center [455, 118] width 158 height 34
copy h4 "[PERSON_NAME]"
click at [1009, 123] on button "Compose Request" at bounding box center [1057, 118] width 139 height 34
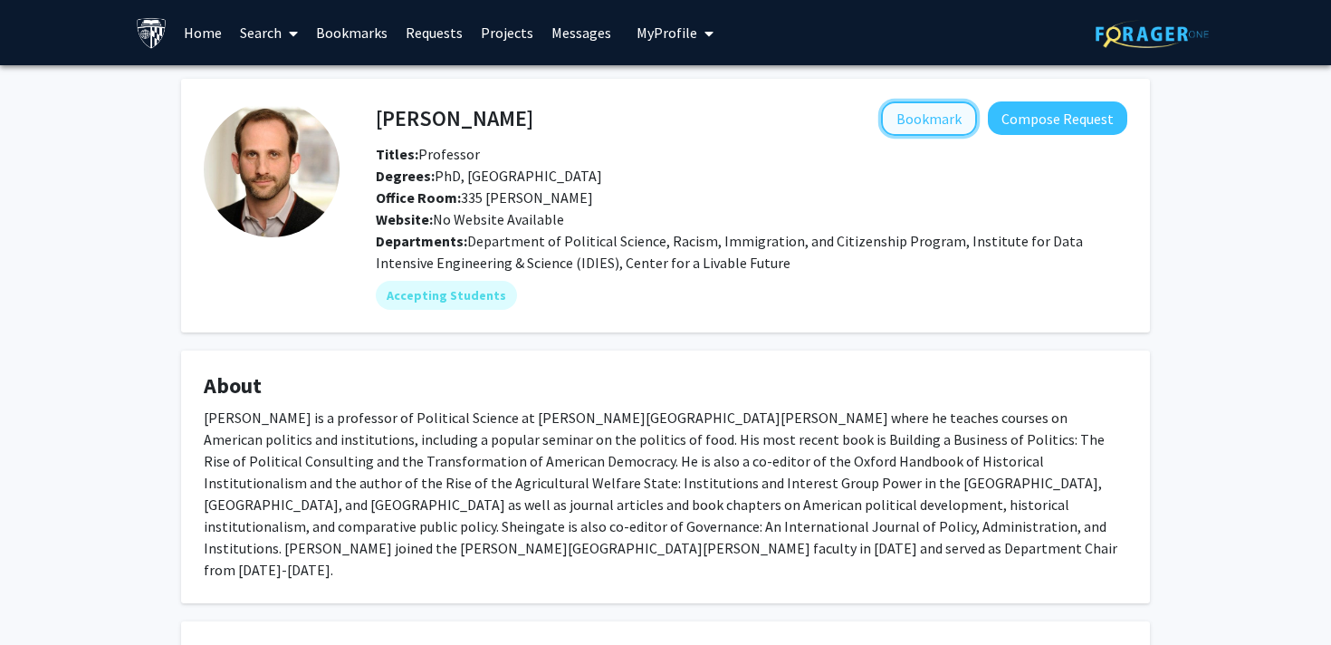
click at [921, 120] on button "Bookmark" at bounding box center [929, 118] width 96 height 34
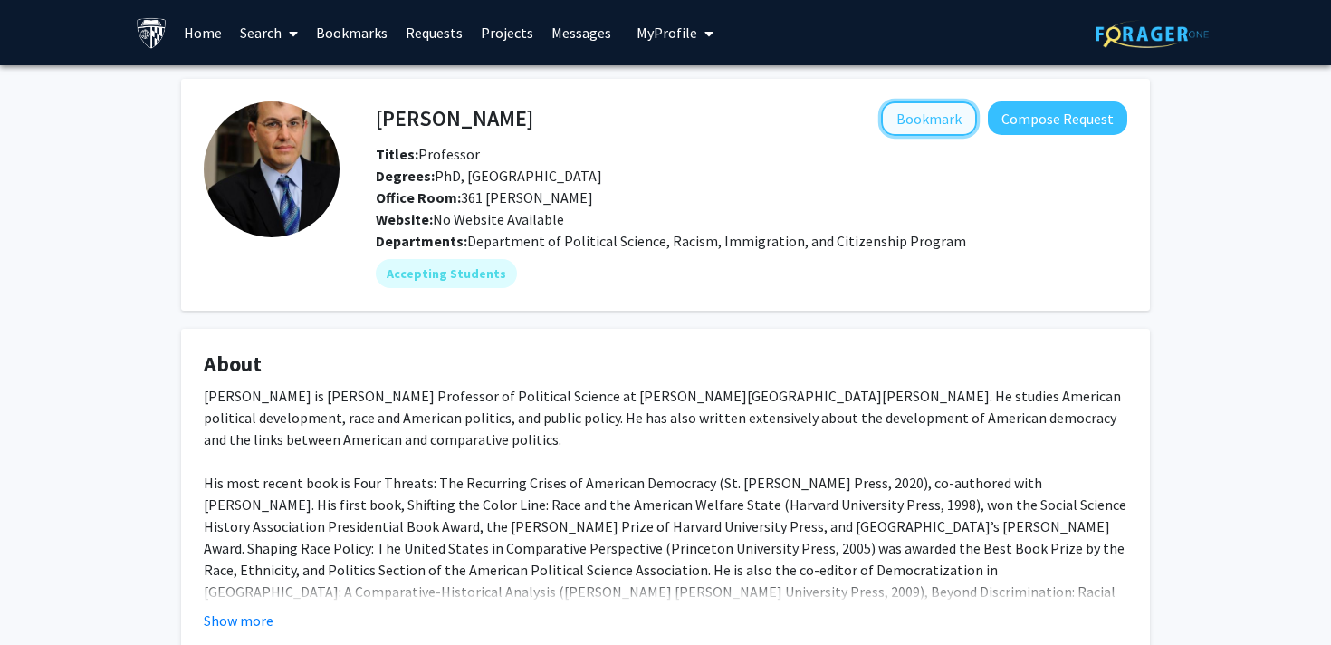
click at [933, 119] on button "Bookmark" at bounding box center [929, 118] width 96 height 34
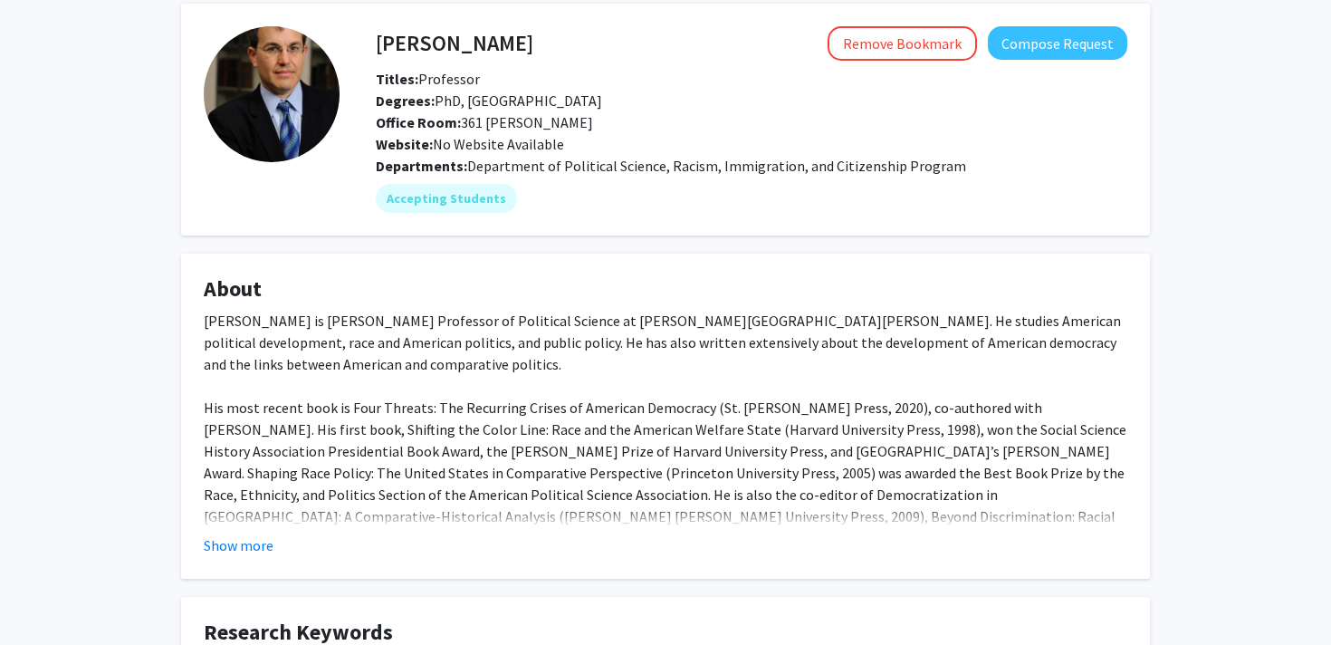
scroll to position [119, 0]
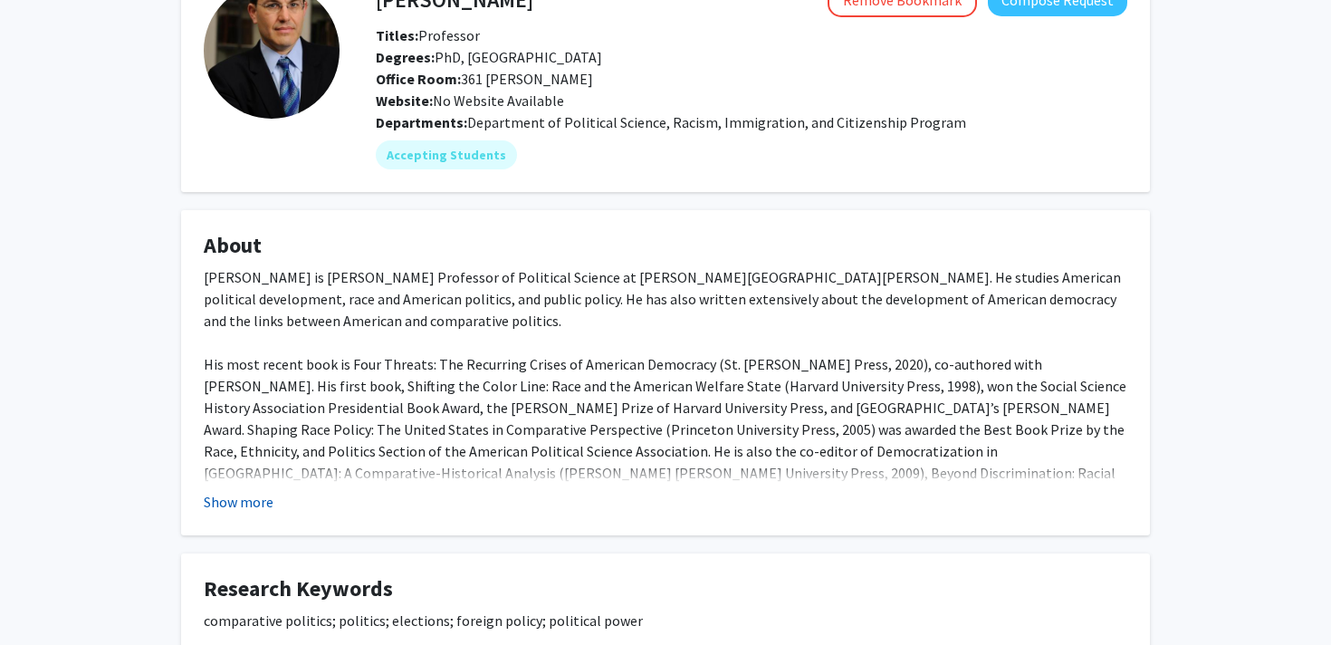
click at [220, 503] on button "Show more" at bounding box center [239, 502] width 70 height 22
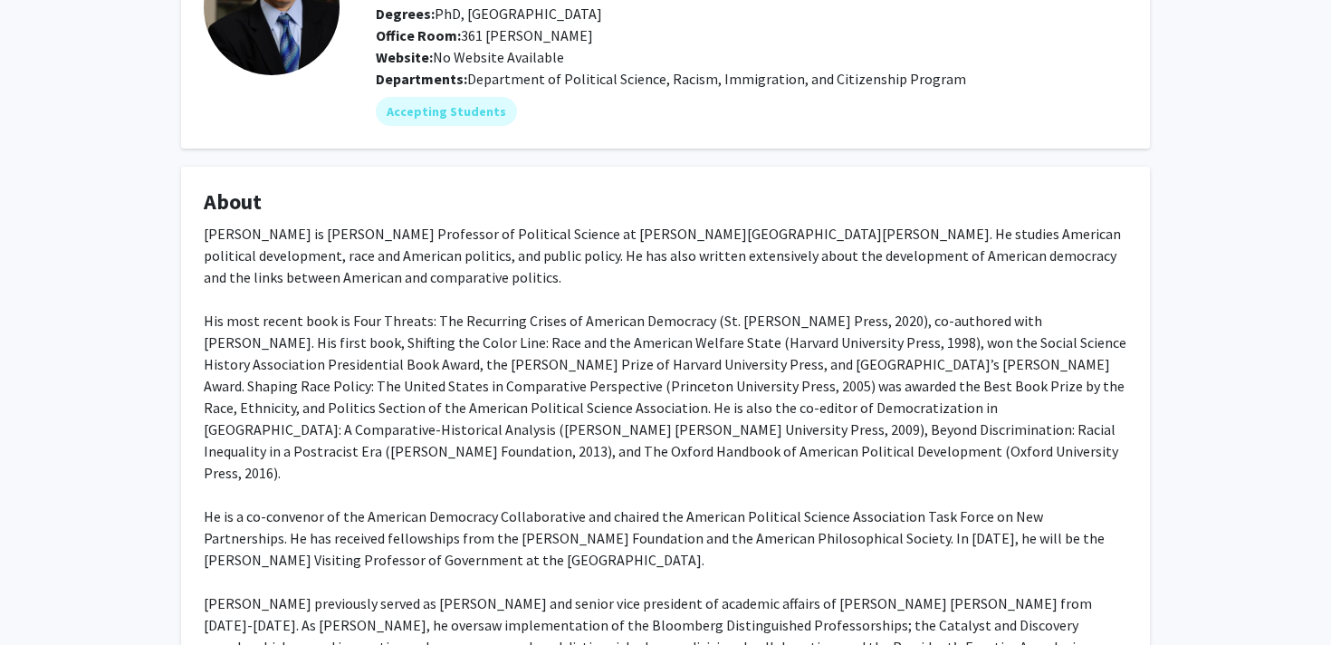
scroll to position [147, 0]
